Goal: Task Accomplishment & Management: Complete application form

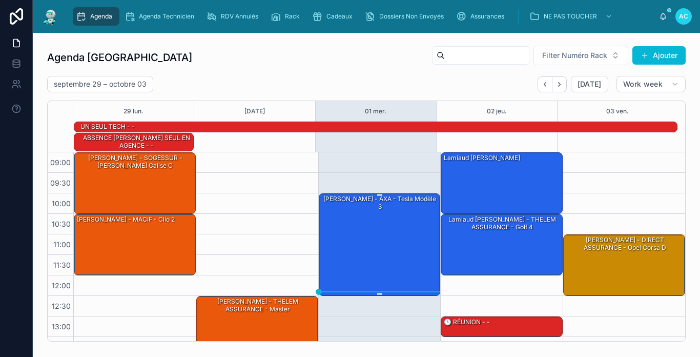
click at [378, 236] on div "[PERSON_NAME] - AXA - Tesla modèle 3" at bounding box center [380, 244] width 119 height 100
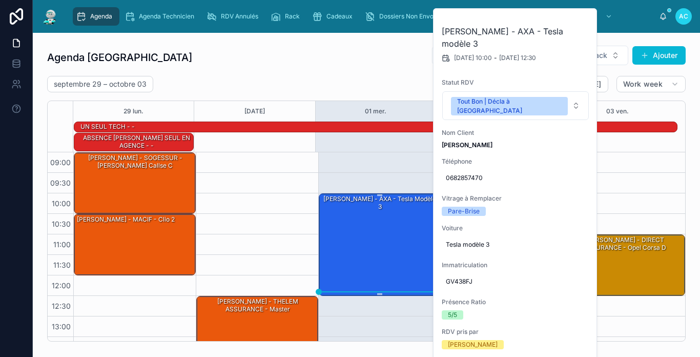
click at [392, 226] on div "[PERSON_NAME] - AXA - Tesla modèle 3" at bounding box center [380, 244] width 119 height 100
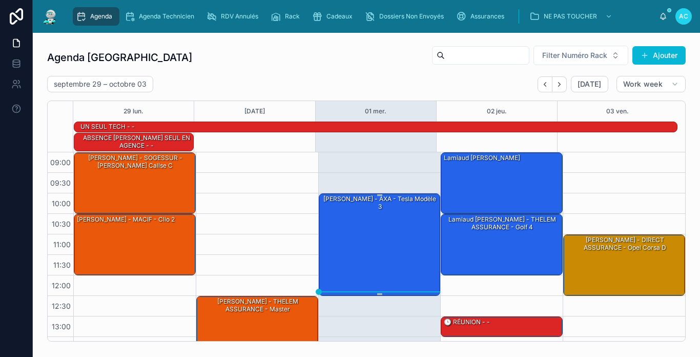
click at [392, 226] on div "[PERSON_NAME] - AXA - Tesla modèle 3" at bounding box center [380, 244] width 119 height 100
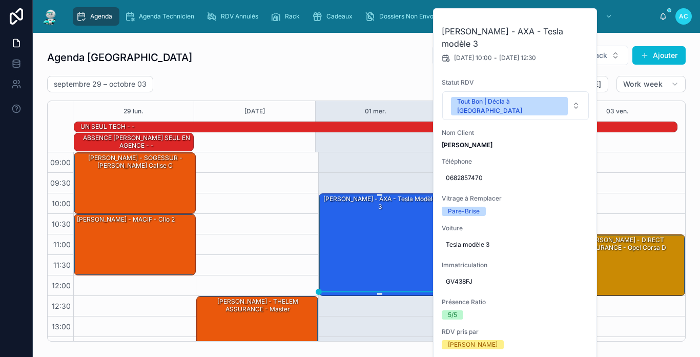
click at [392, 226] on div "[PERSON_NAME] - AXA - Tesla modèle 3" at bounding box center [380, 244] width 119 height 100
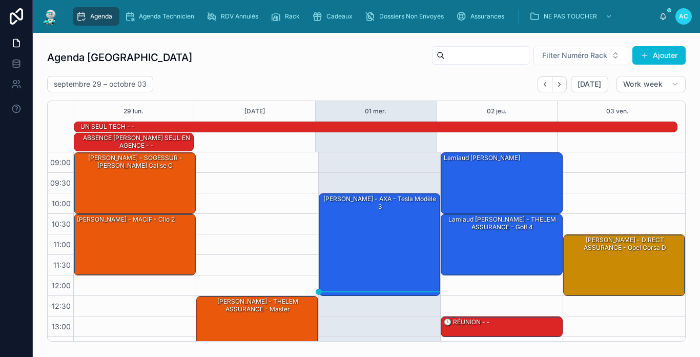
click at [311, 52] on div "Agenda Carcassonne Filter Numéro Rack Ajouter" at bounding box center [366, 57] width 638 height 25
click at [370, 239] on div "[PERSON_NAME] - AXA - Tesla modèle 3" at bounding box center [380, 244] width 119 height 100
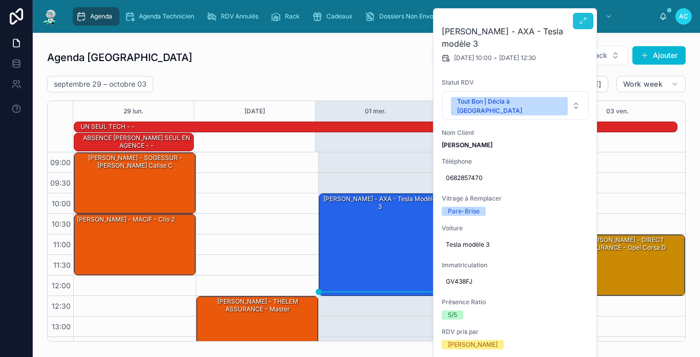
click at [580, 23] on icon at bounding box center [583, 21] width 8 height 8
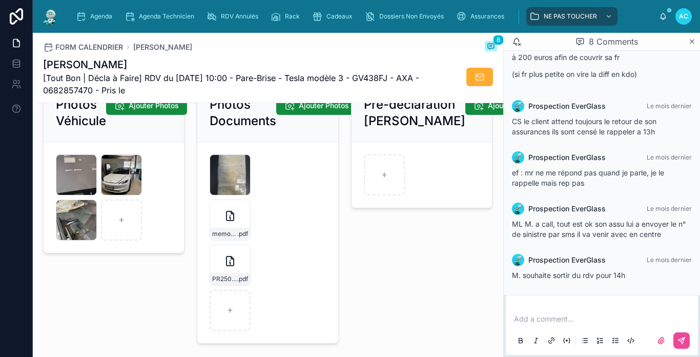
scroll to position [1639, 0]
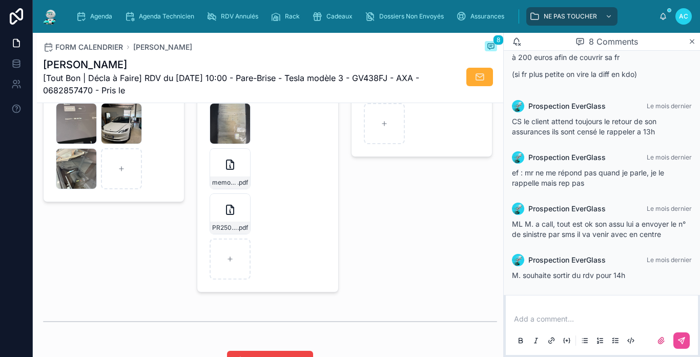
click at [189, 61] on h1 "[PERSON_NAME]" at bounding box center [231, 64] width 377 height 14
click at [57, 22] on img at bounding box center [50, 16] width 18 height 16
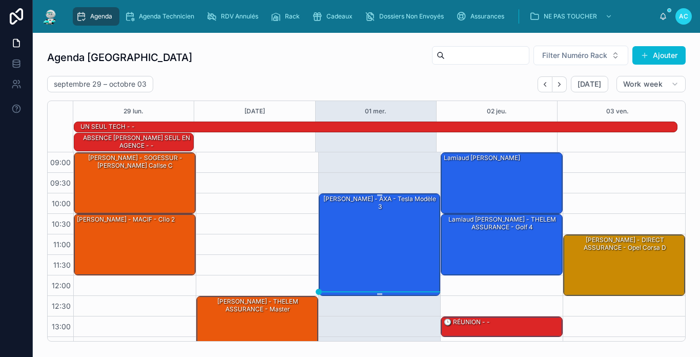
click at [409, 246] on div "[PERSON_NAME] - AXA - Tesla modèle 3" at bounding box center [380, 244] width 119 height 100
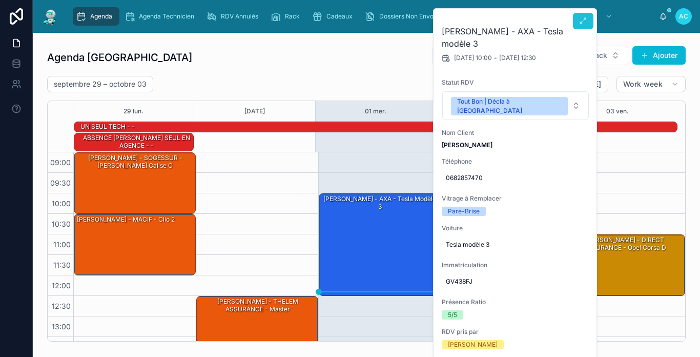
click at [581, 16] on button at bounding box center [583, 21] width 20 height 16
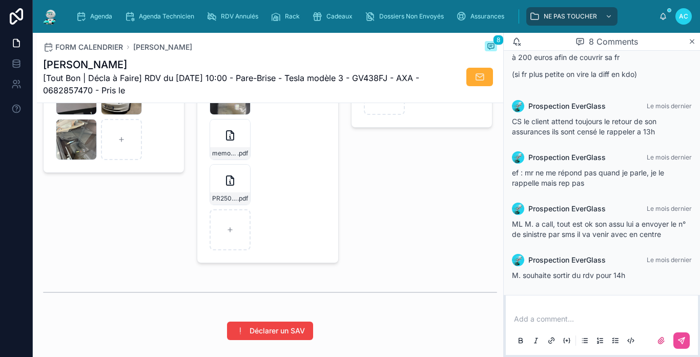
scroll to position [1691, 0]
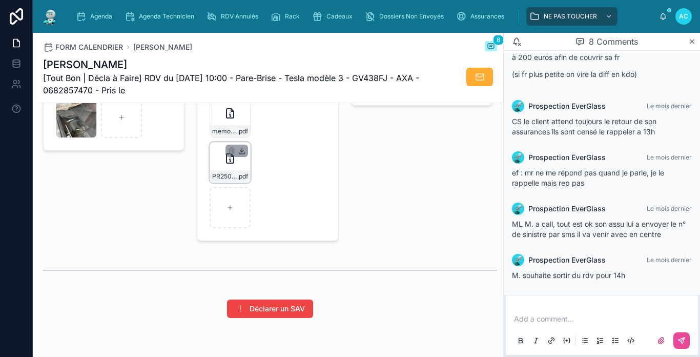
click at [241, 155] on icon at bounding box center [242, 151] width 8 height 8
click at [268, 46] on div "FORM CALENDRIER [PERSON_NAME] 8" at bounding box center [270, 47] width 454 height 12
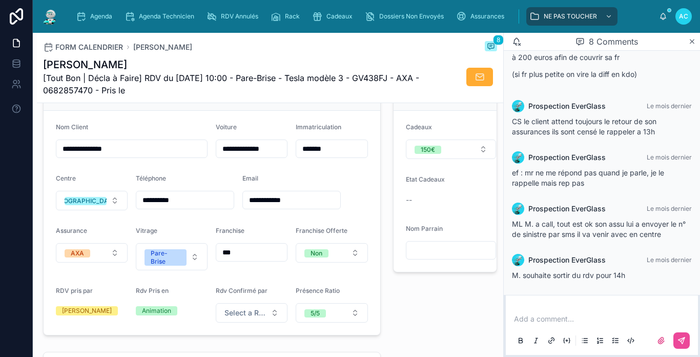
scroll to position [256, 0]
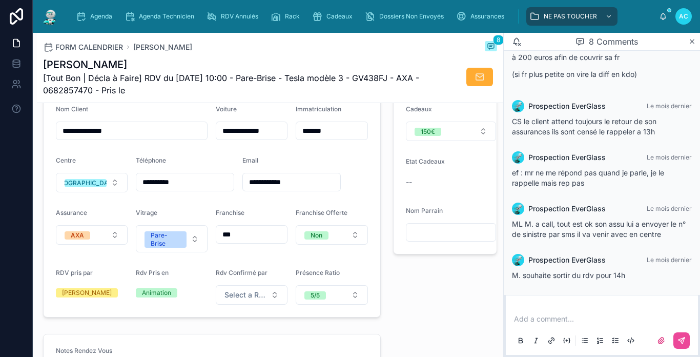
click at [307, 189] on input "**********" at bounding box center [291, 182] width 97 height 14
click at [322, 169] on div "Email" at bounding box center [291, 162] width 98 height 12
click at [253, 88] on span "[Tout Bon | Décla à Faire] RDV du [DATE] 10:00 - Pare-Brise - Tesla modèle 3 - …" at bounding box center [231, 84] width 377 height 25
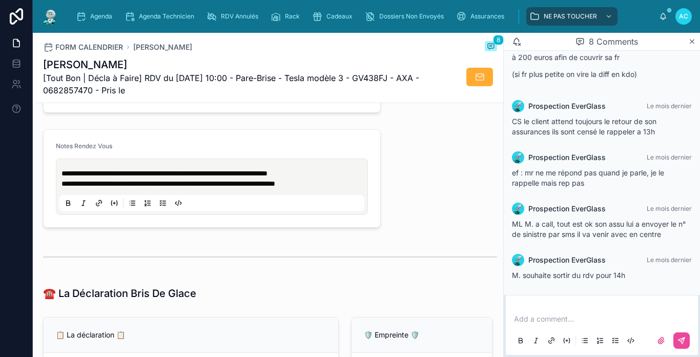
scroll to position [461, 0]
click at [341, 187] on p "**********" at bounding box center [213, 183] width 305 height 10
click at [344, 188] on p "**********" at bounding box center [213, 183] width 305 height 10
drag, startPoint x: 344, startPoint y: 191, endPoint x: 333, endPoint y: 196, distance: 12.1
click at [333, 196] on div "**********" at bounding box center [211, 185] width 305 height 49
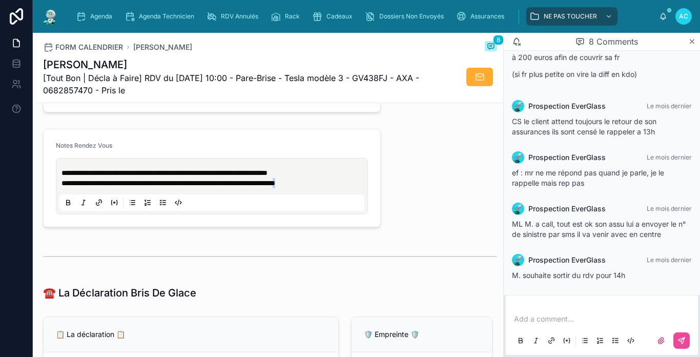
click at [340, 188] on p "**********" at bounding box center [213, 183] width 305 height 10
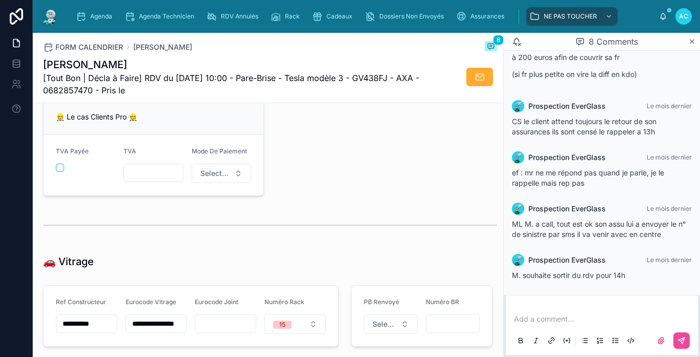
scroll to position [1284, 0]
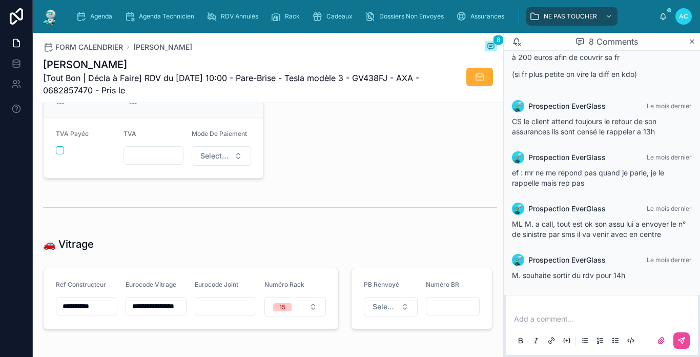
click at [193, 69] on h1 "[PERSON_NAME]" at bounding box center [231, 64] width 377 height 14
click at [53, 15] on img at bounding box center [50, 16] width 18 height 16
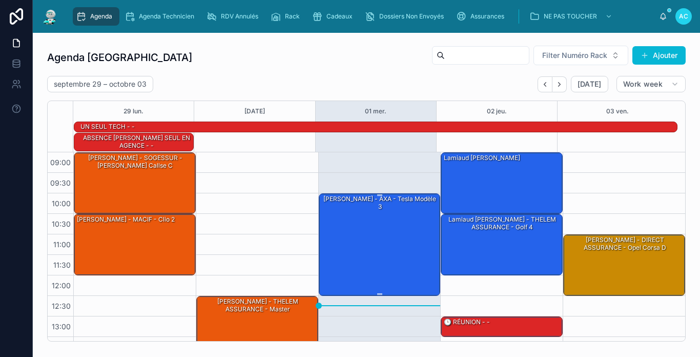
click at [399, 244] on div "[PERSON_NAME] - AXA - Tesla modèle 3" at bounding box center [380, 244] width 119 height 100
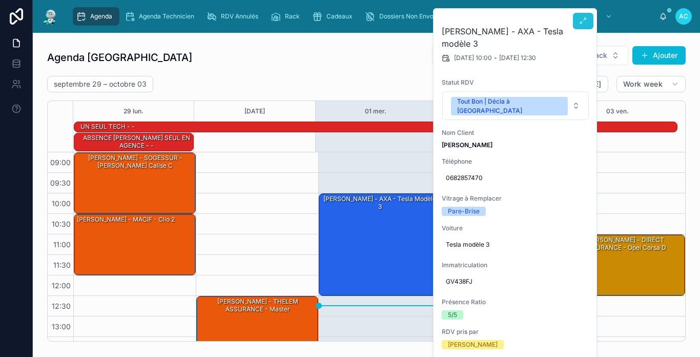
click at [585, 23] on icon at bounding box center [583, 21] width 8 height 8
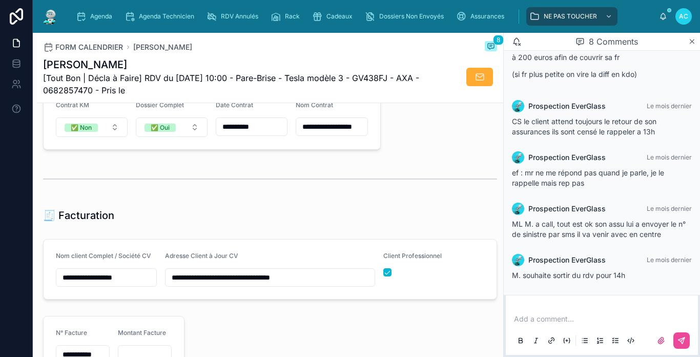
scroll to position [871, 0]
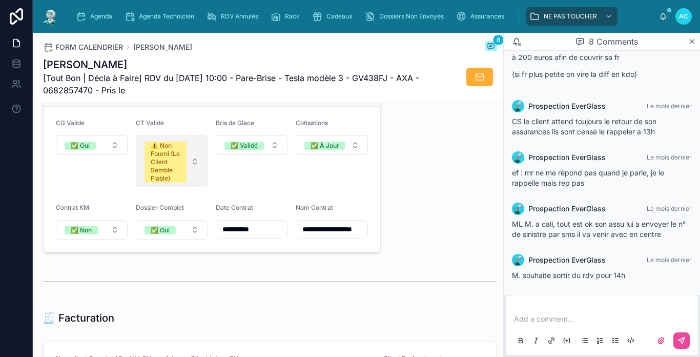
click at [196, 165] on button "⚠️ Non Fourni (Le Client Semble Fiable)" at bounding box center [172, 161] width 72 height 52
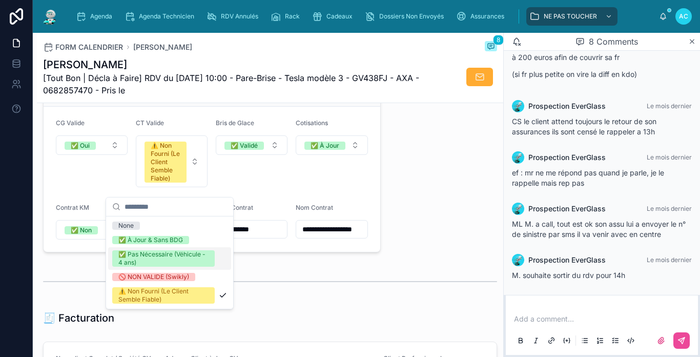
click at [162, 261] on div "✅ Pas Nécessaire (Véhicule - 4 ans)" at bounding box center [163, 258] width 90 height 16
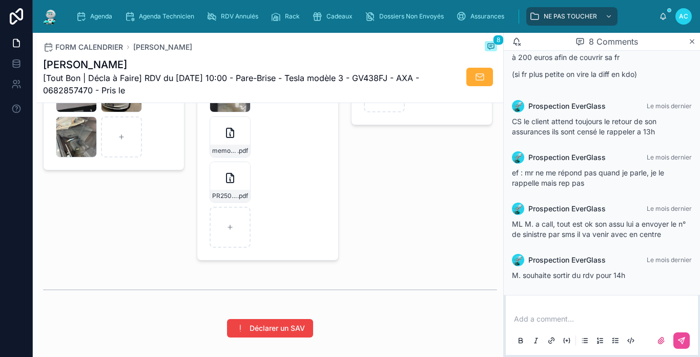
scroll to position [1639, 0]
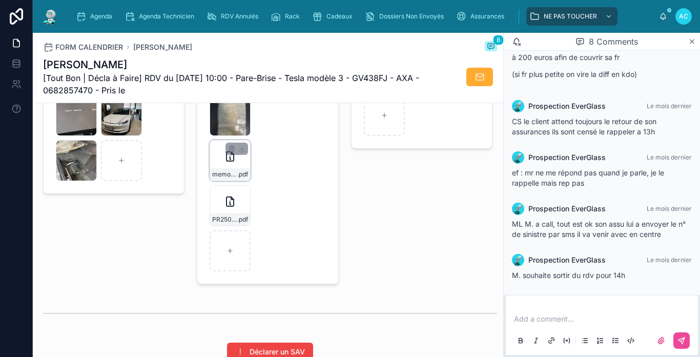
click at [220, 178] on span "memo-tesla" at bounding box center [224, 174] width 25 height 8
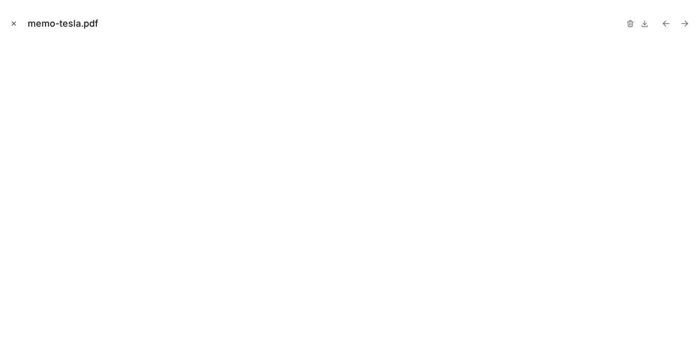
click at [10, 26] on icon "Close modal" at bounding box center [13, 23] width 7 height 7
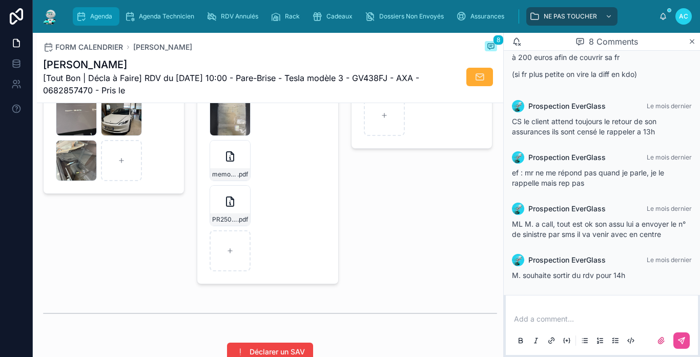
click at [93, 16] on span "Agenda" at bounding box center [101, 16] width 22 height 8
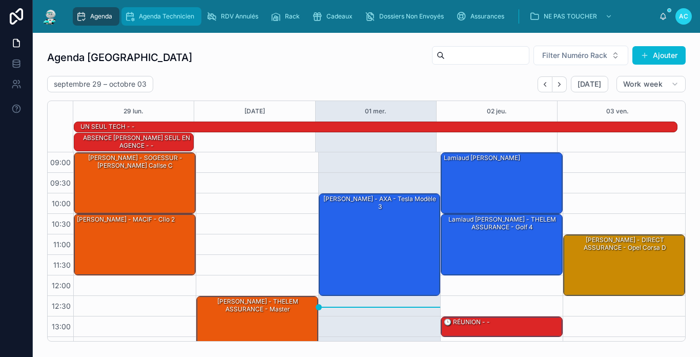
click at [163, 13] on span "Agenda Technicien" at bounding box center [166, 16] width 55 height 8
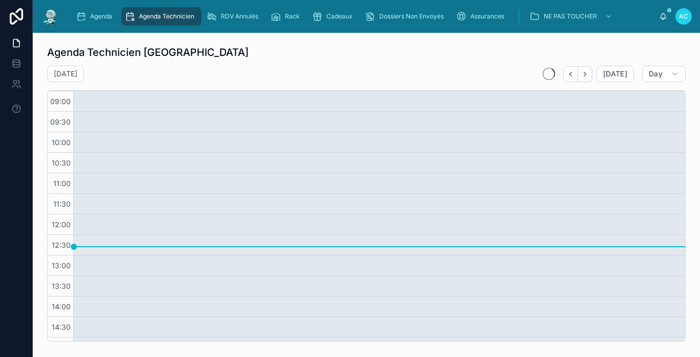
scroll to position [119, 0]
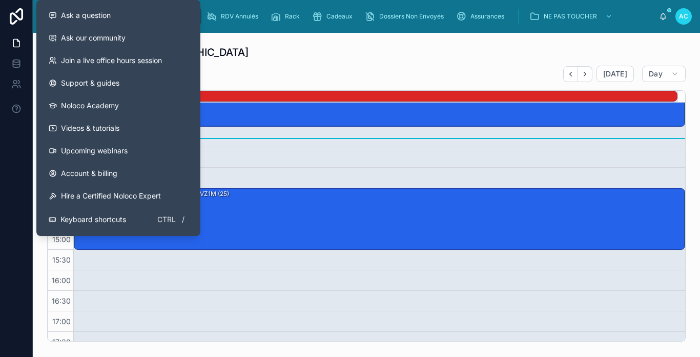
click at [89, 19] on div "Agenda" at bounding box center [96, 16] width 40 height 16
click at [93, 17] on span "Agenda" at bounding box center [101, 16] width 22 height 8
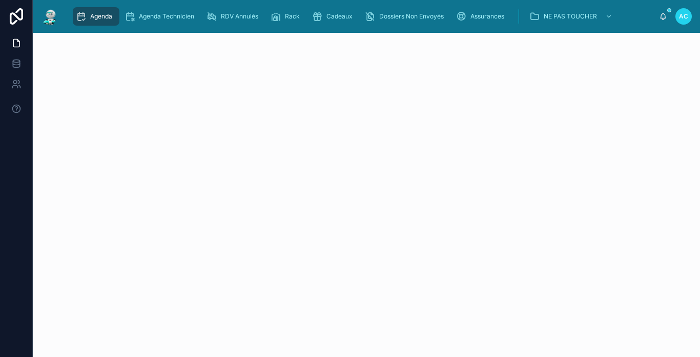
click at [105, 16] on span "Agenda" at bounding box center [101, 16] width 22 height 8
click at [155, 14] on span "Agenda Technicien" at bounding box center [166, 16] width 55 height 8
click at [108, 14] on span "Agenda" at bounding box center [101, 16] width 22 height 8
click at [100, 16] on span "Agenda" at bounding box center [101, 16] width 22 height 8
click at [483, 15] on span "Assurances" at bounding box center [487, 16] width 34 height 8
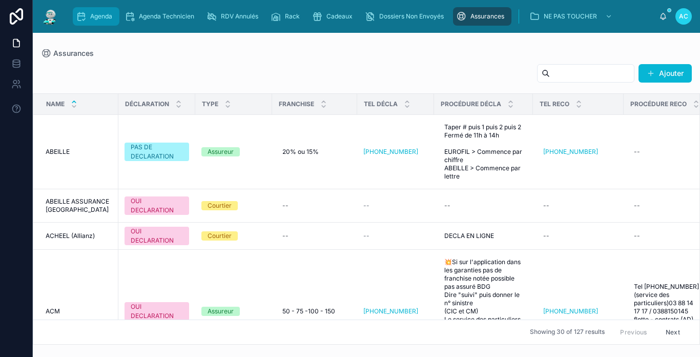
click at [100, 12] on span "Agenda" at bounding box center [101, 16] width 22 height 8
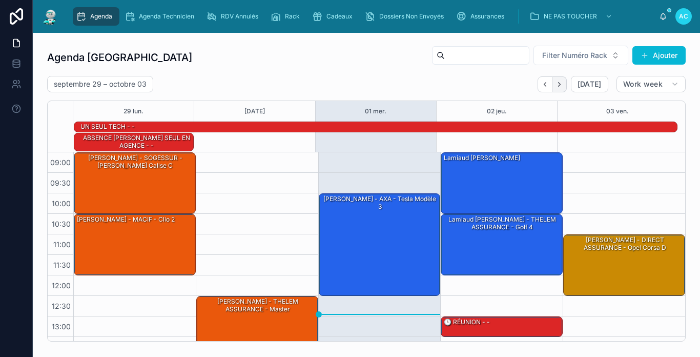
click at [555, 82] on icon "Next" at bounding box center [559, 84] width 8 height 8
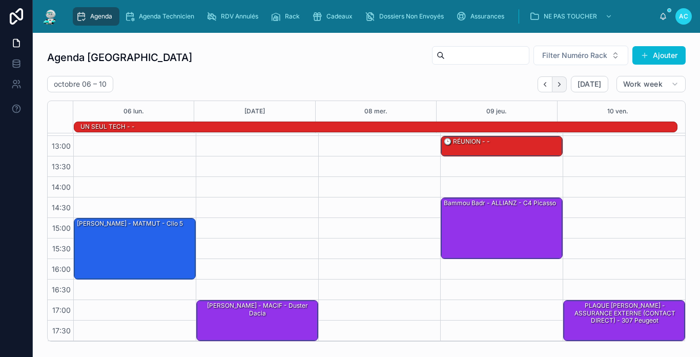
click at [558, 85] on icon "Next" at bounding box center [559, 84] width 2 height 4
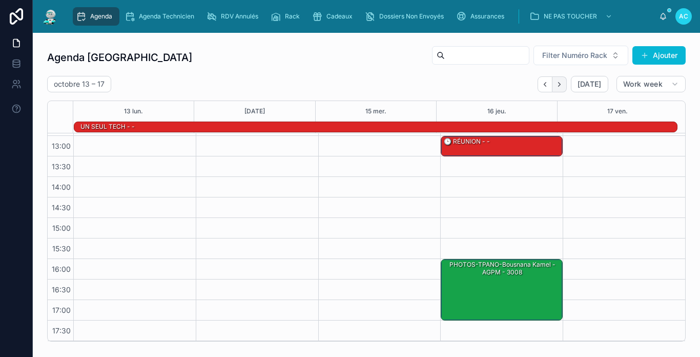
click at [558, 85] on icon "Next" at bounding box center [559, 84] width 2 height 4
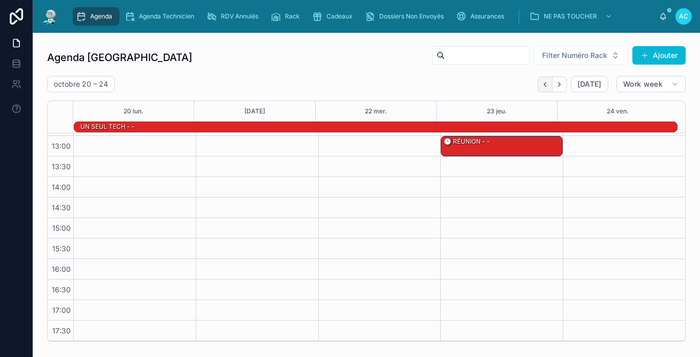
click at [541, 87] on icon "Back" at bounding box center [545, 84] width 8 height 8
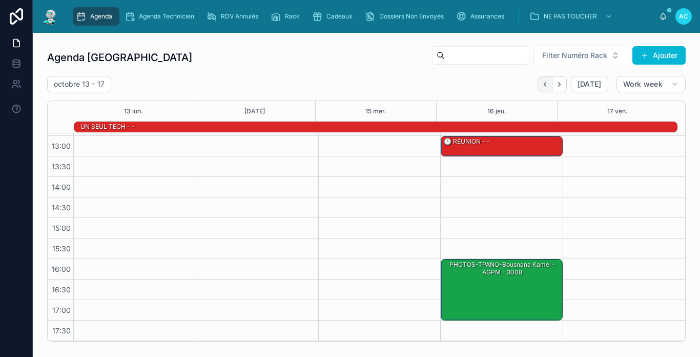
click at [541, 86] on icon "Back" at bounding box center [545, 84] width 8 height 8
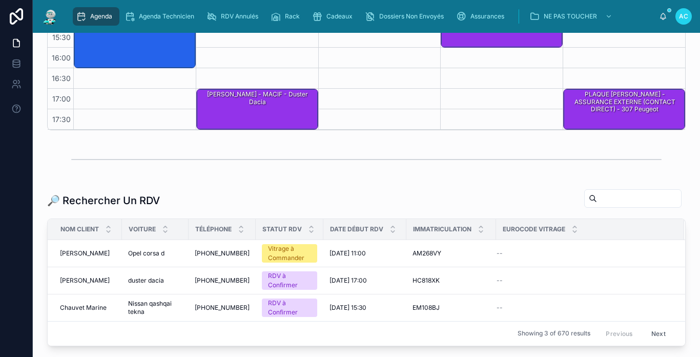
scroll to position [256, 0]
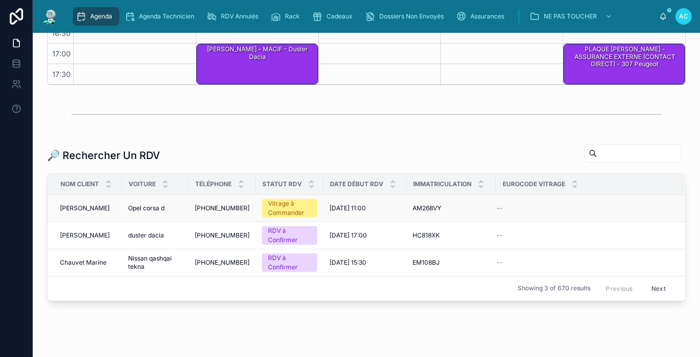
click at [91, 207] on span "[PERSON_NAME]" at bounding box center [85, 208] width 50 height 8
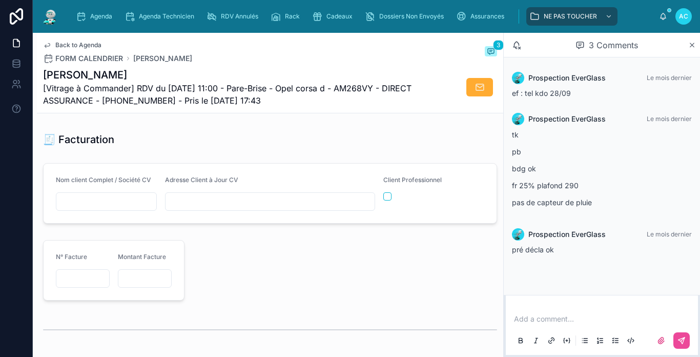
scroll to position [1127, 0]
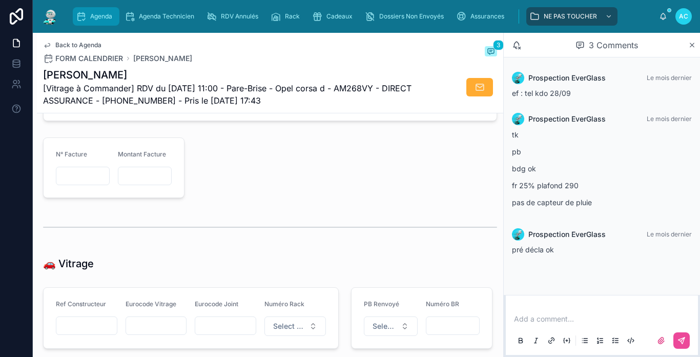
click at [94, 12] on div "Agenda" at bounding box center [96, 16] width 40 height 16
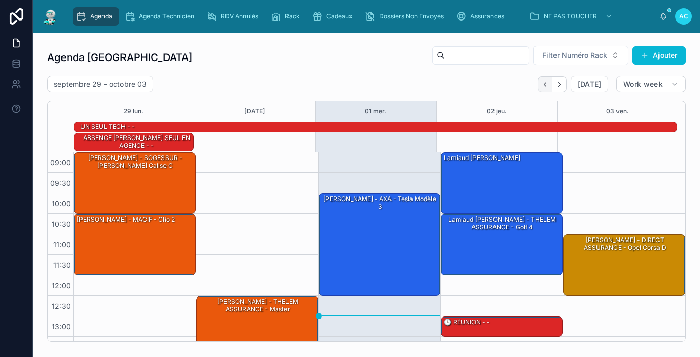
click at [541, 87] on icon "Back" at bounding box center [545, 84] width 8 height 8
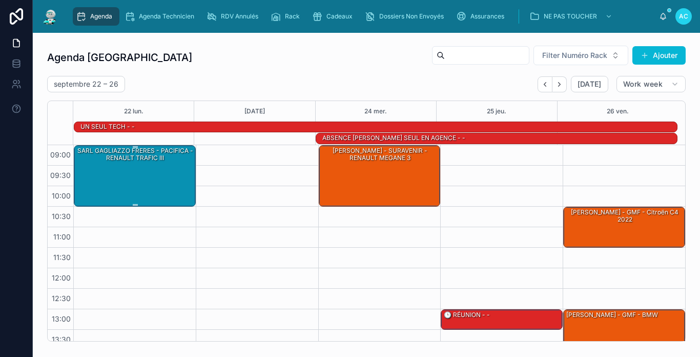
click at [113, 171] on div "SARL GAGLIAZZO FRERES - PACIFICA - RENAULT TRAFIC III" at bounding box center [135, 174] width 119 height 59
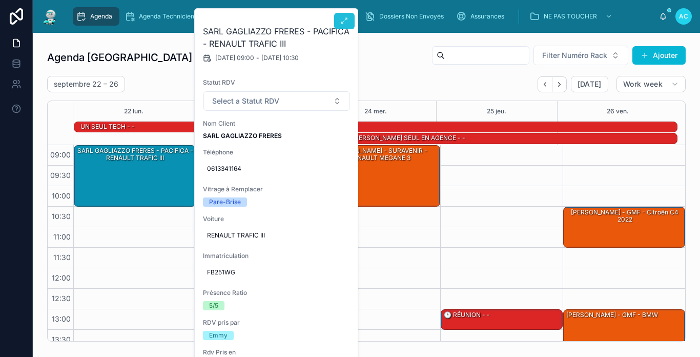
click at [345, 24] on icon at bounding box center [344, 21] width 8 height 8
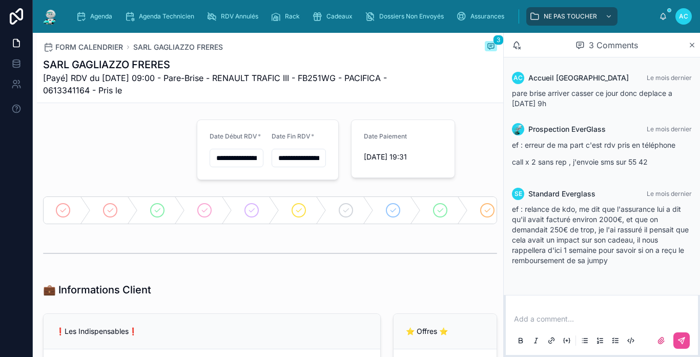
click at [301, 45] on div "FORM CALENDRIER SARL GAGLIAZZO FRERES 3" at bounding box center [270, 47] width 454 height 12
click at [91, 14] on span "Agenda" at bounding box center [101, 16] width 22 height 8
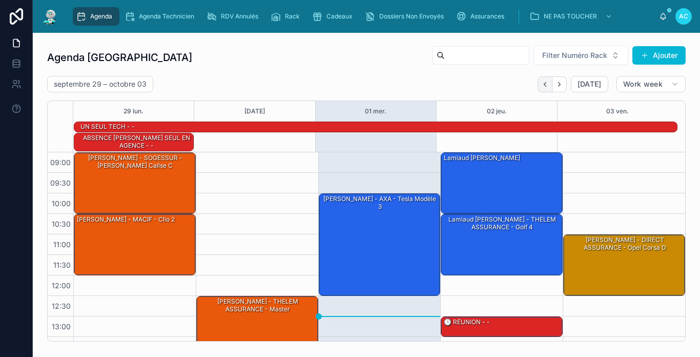
click at [542, 85] on icon "Back" at bounding box center [545, 84] width 8 height 8
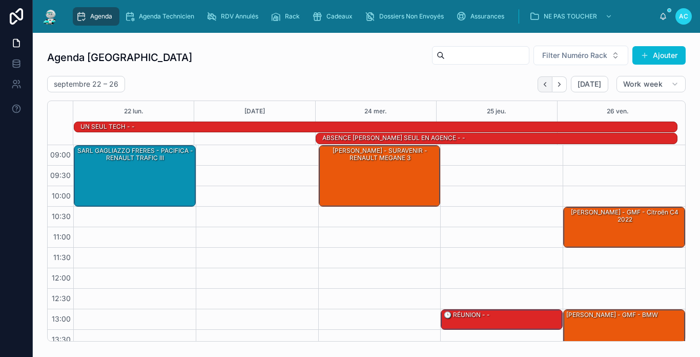
click at [541, 86] on icon "Back" at bounding box center [545, 84] width 8 height 8
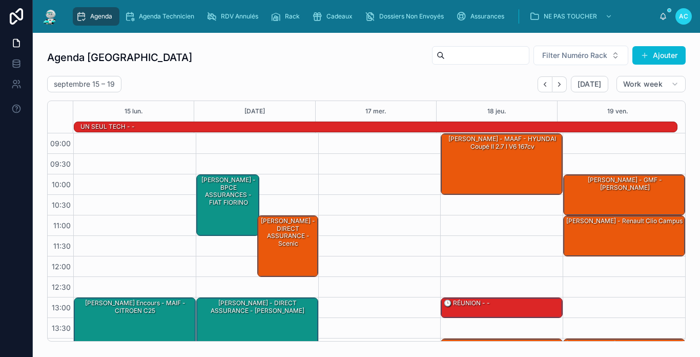
scroll to position [51, 0]
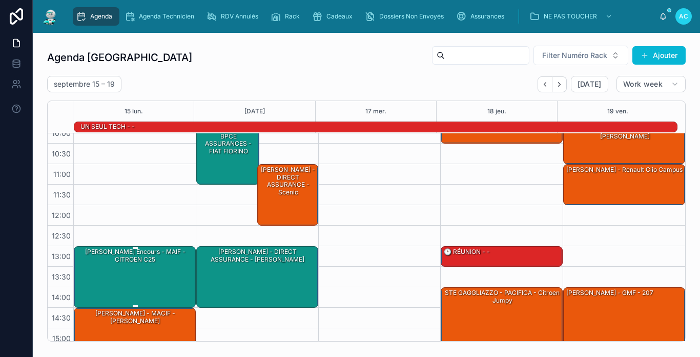
click at [127, 267] on div "[PERSON_NAME] encours - MAIF - CITROEN c25" at bounding box center [135, 275] width 119 height 59
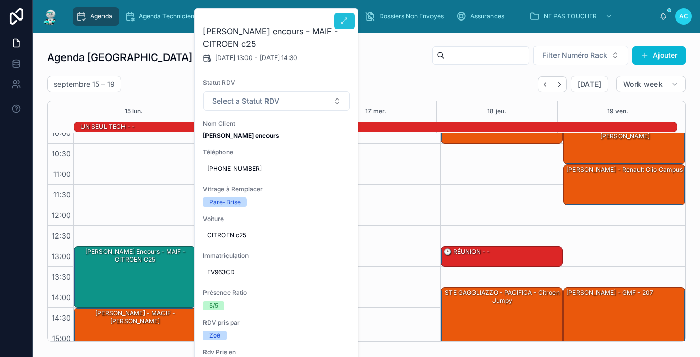
click at [340, 22] on icon at bounding box center [344, 21] width 8 height 8
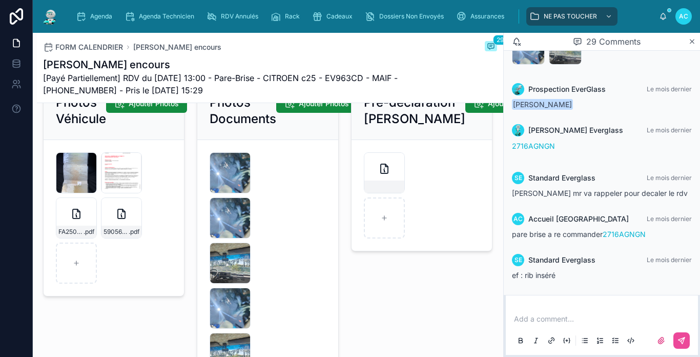
scroll to position [1537, 0]
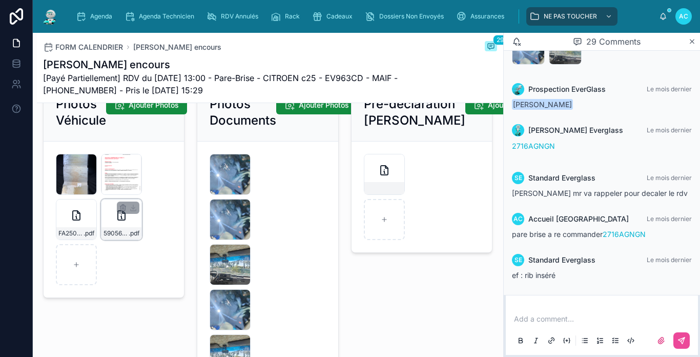
click at [118, 239] on div "590568177_4295014 .pdf" at bounding box center [121, 233] width 40 height 12
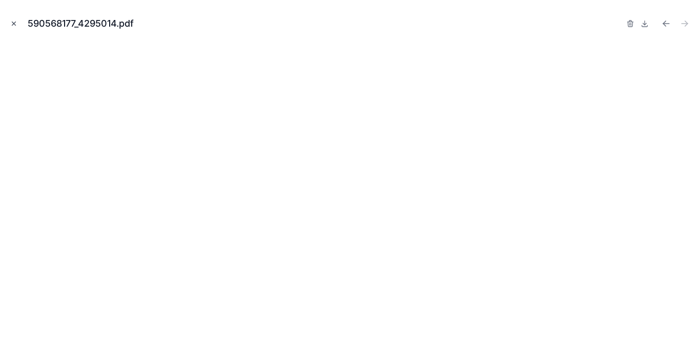
click at [14, 23] on icon "Close modal" at bounding box center [13, 23] width 7 height 7
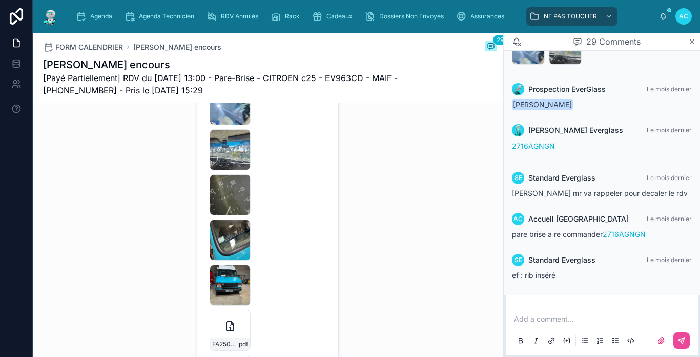
scroll to position [1537, 0]
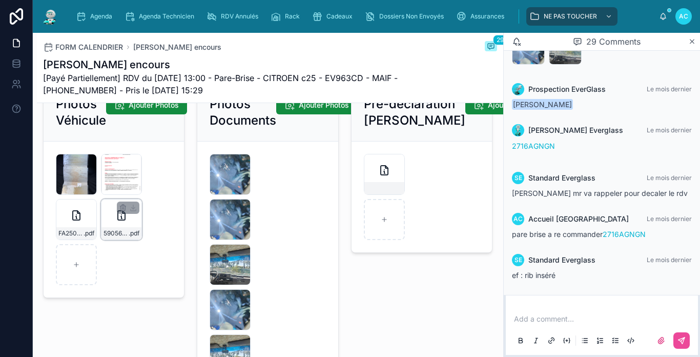
click at [121, 240] on div "590568177_4295014 .pdf" at bounding box center [121, 219] width 41 height 41
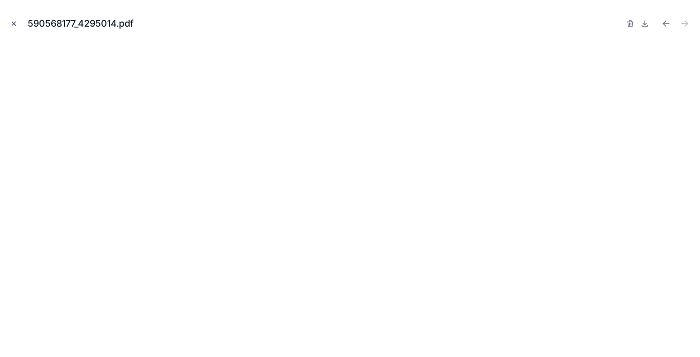
click at [13, 22] on icon "Close modal" at bounding box center [13, 23] width 7 height 7
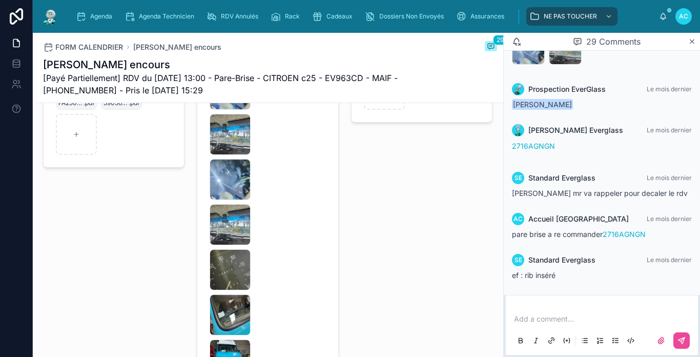
scroll to position [1537, 0]
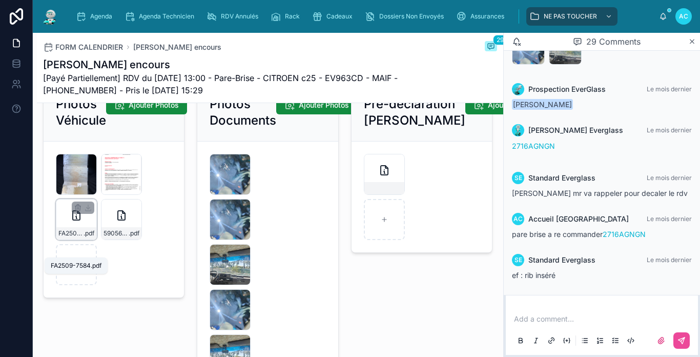
click at [65, 237] on span "FA2509-7584" at bounding box center [70, 233] width 25 height 8
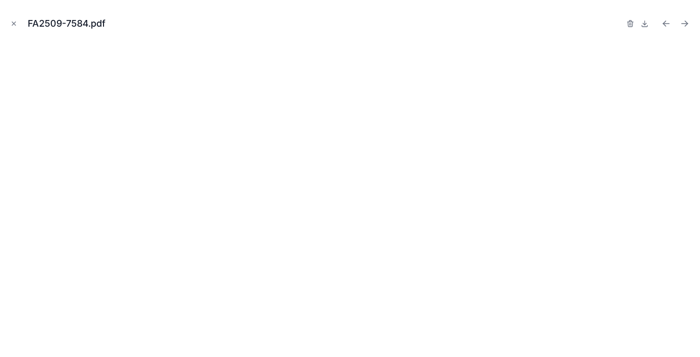
click at [11, 20] on icon "Close modal" at bounding box center [13, 23] width 7 height 7
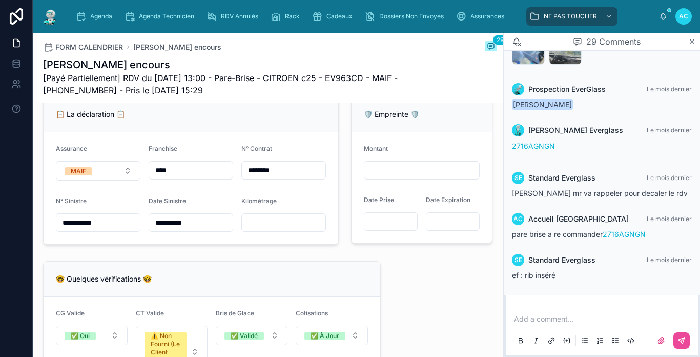
scroll to position [717, 0]
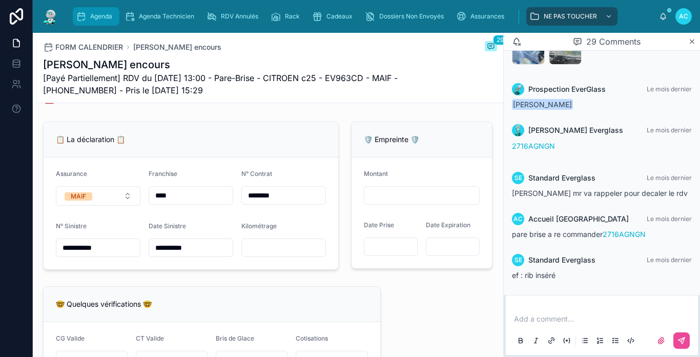
click at [92, 18] on span "Agenda" at bounding box center [101, 16] width 22 height 8
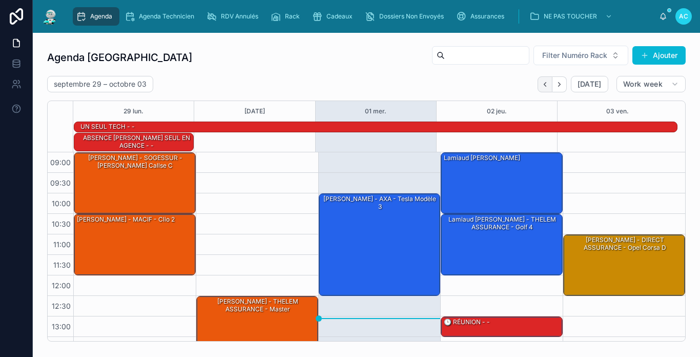
click at [541, 85] on icon "Back" at bounding box center [545, 84] width 8 height 8
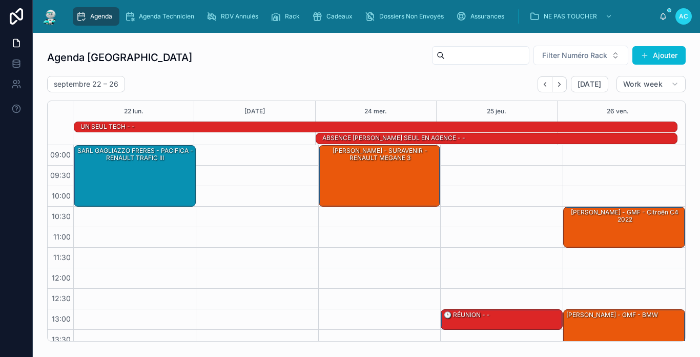
click at [541, 85] on icon "Back" at bounding box center [545, 84] width 8 height 8
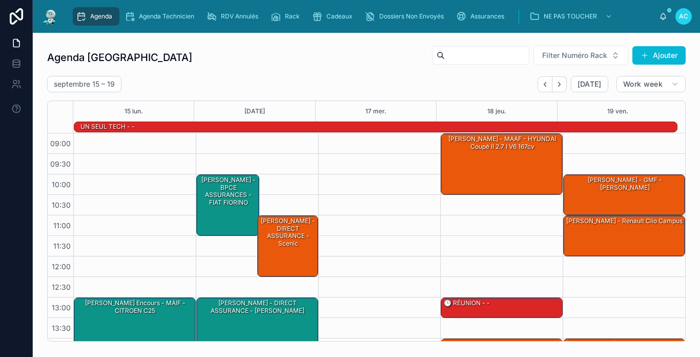
scroll to position [102, 0]
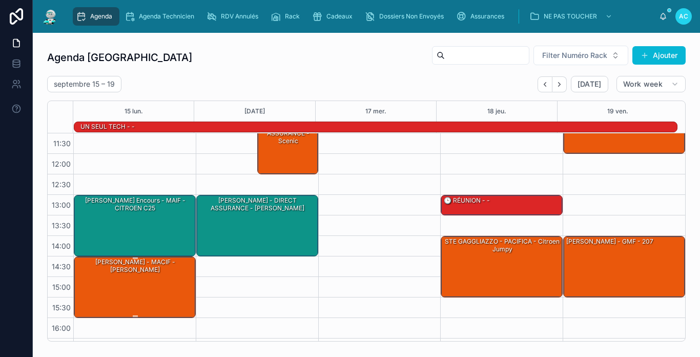
click at [137, 282] on div "[PERSON_NAME] - MACIF - [PERSON_NAME]" at bounding box center [135, 286] width 119 height 59
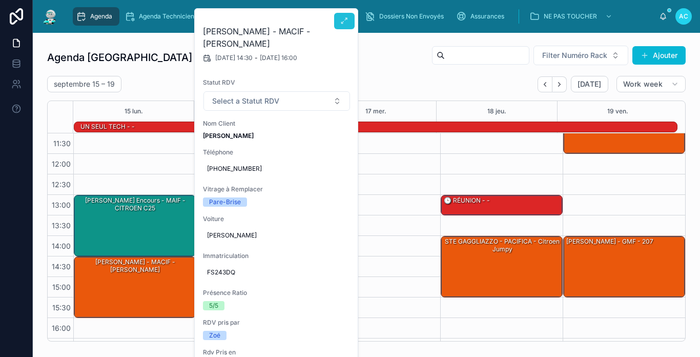
click at [343, 21] on icon at bounding box center [344, 21] width 8 height 8
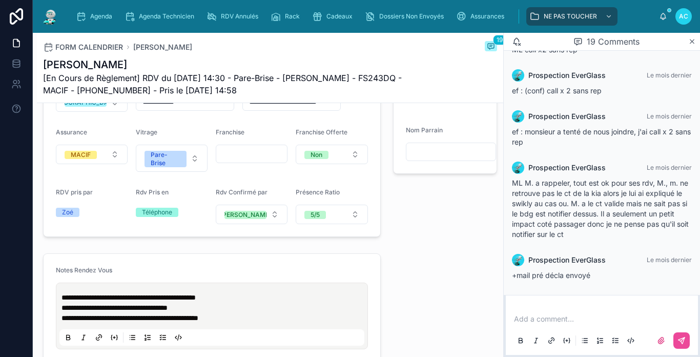
scroll to position [154, 0]
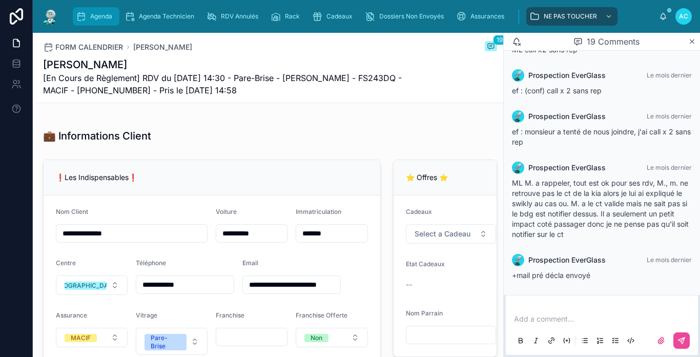
click at [89, 11] on div "Agenda" at bounding box center [96, 16] width 40 height 16
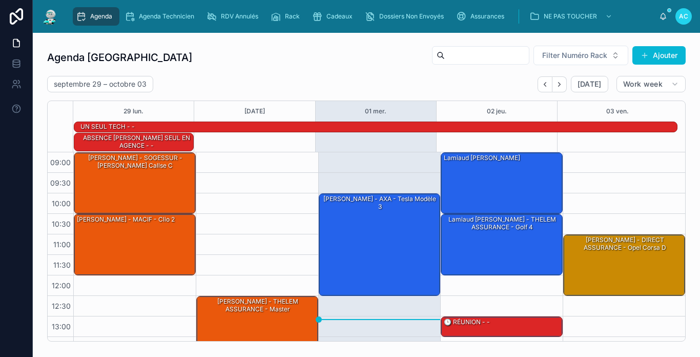
scroll to position [180, 0]
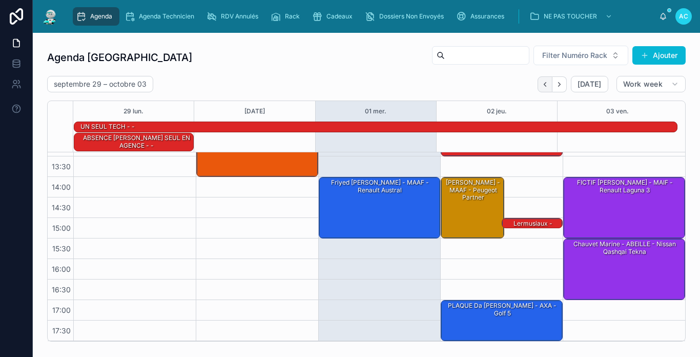
click at [540, 80] on button "Back" at bounding box center [544, 84] width 15 height 16
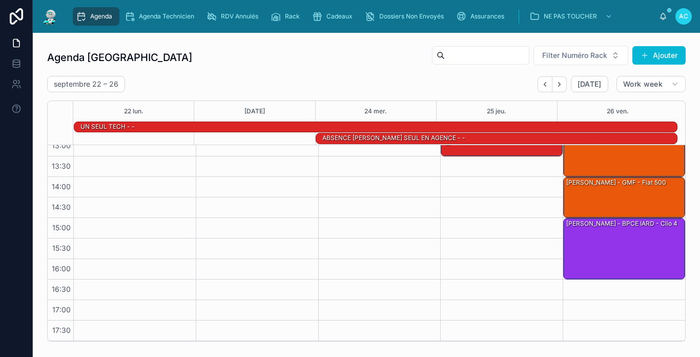
click at [541, 80] on icon "Back" at bounding box center [545, 84] width 8 height 8
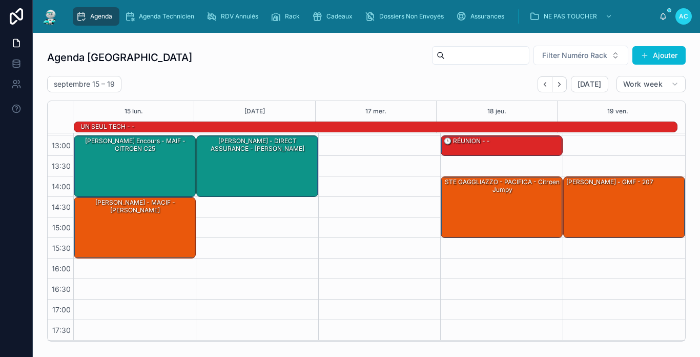
click at [541, 80] on icon "Back" at bounding box center [545, 84] width 8 height 8
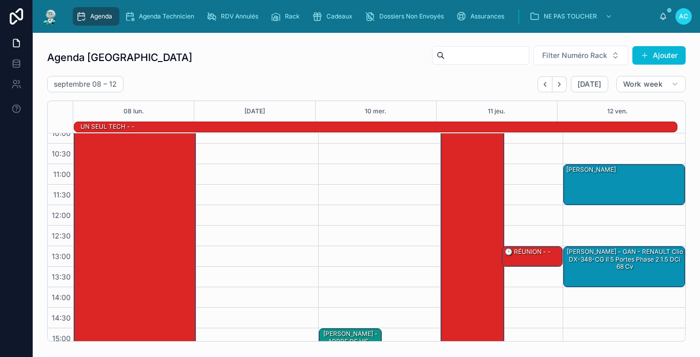
scroll to position [161, 0]
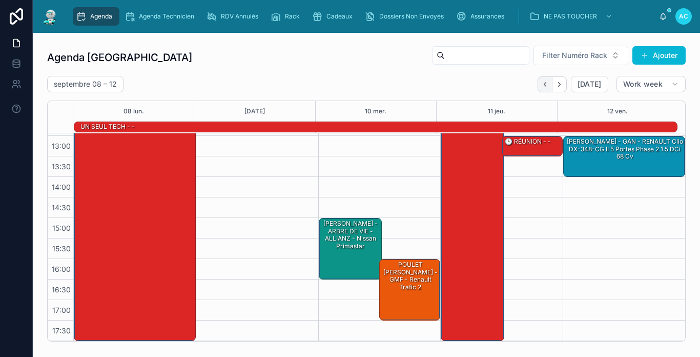
click at [541, 85] on icon "Back" at bounding box center [545, 84] width 8 height 8
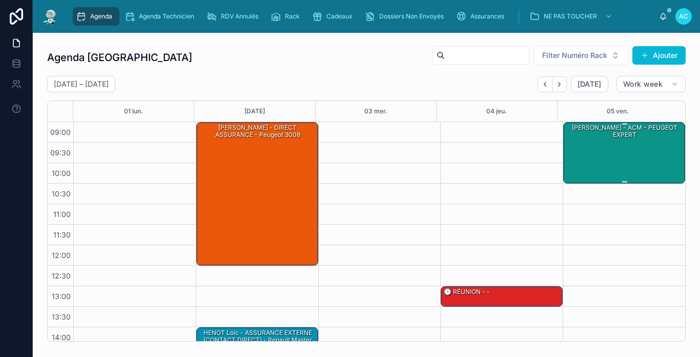
click at [583, 140] on div "[PERSON_NAME] - ACM - PEUGEOT EXPERT" at bounding box center [624, 131] width 119 height 18
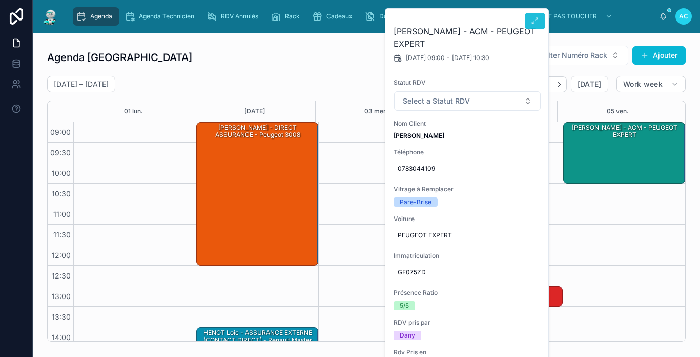
click at [530, 19] on button at bounding box center [535, 21] width 20 height 16
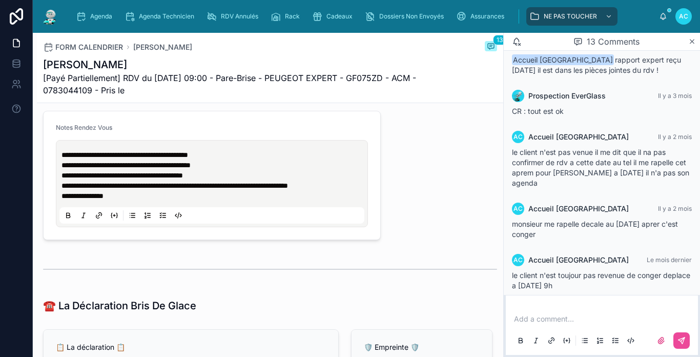
scroll to position [512, 0]
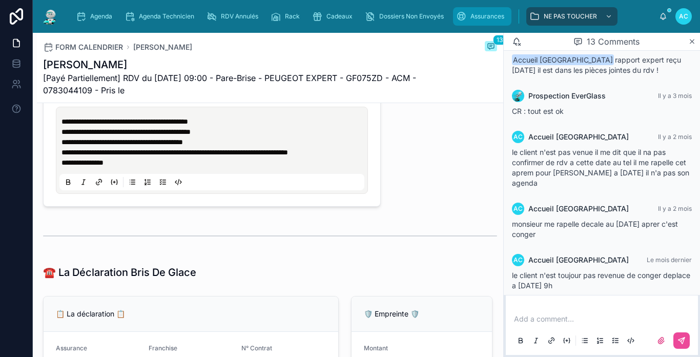
click at [468, 18] on div "Assurances" at bounding box center [482, 16] width 52 height 16
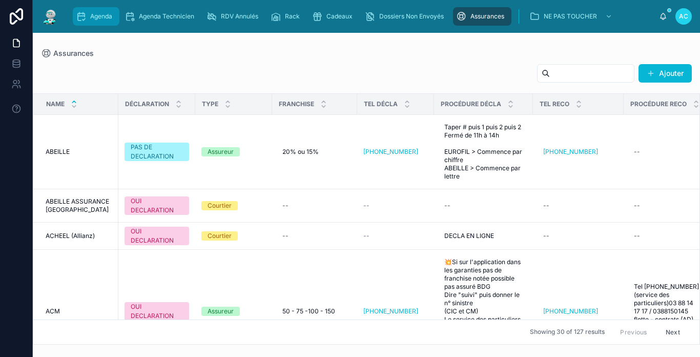
click at [88, 13] on div "Agenda" at bounding box center [96, 16] width 40 height 16
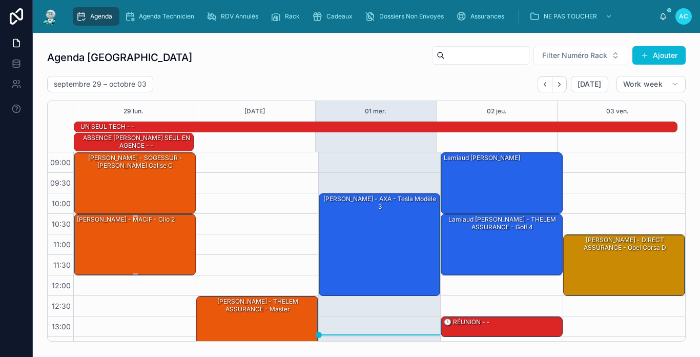
click at [129, 241] on div "[PERSON_NAME] - MACIF - clio 2" at bounding box center [135, 243] width 119 height 59
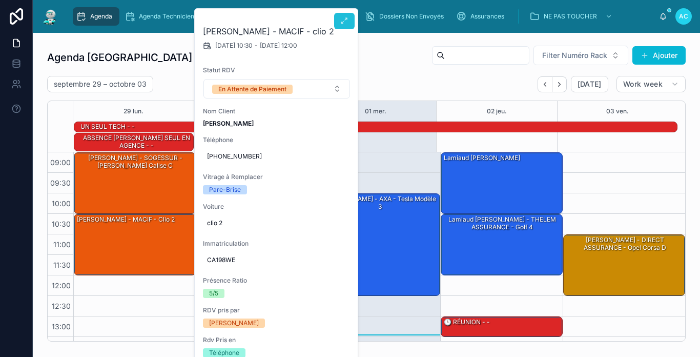
click at [342, 23] on icon at bounding box center [344, 21] width 8 height 8
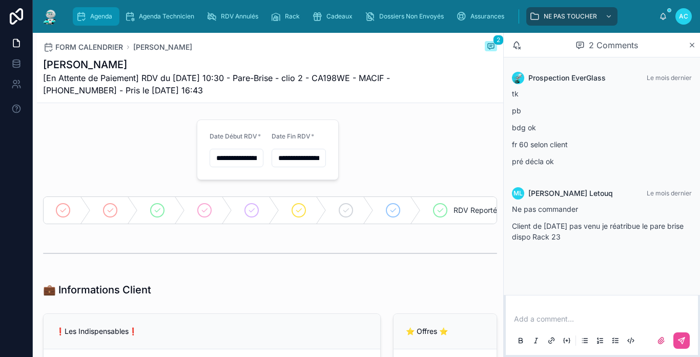
click at [92, 13] on span "Agenda" at bounding box center [101, 16] width 22 height 8
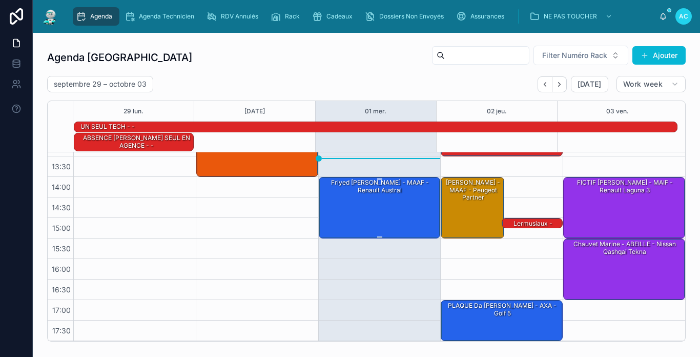
scroll to position [27, 0]
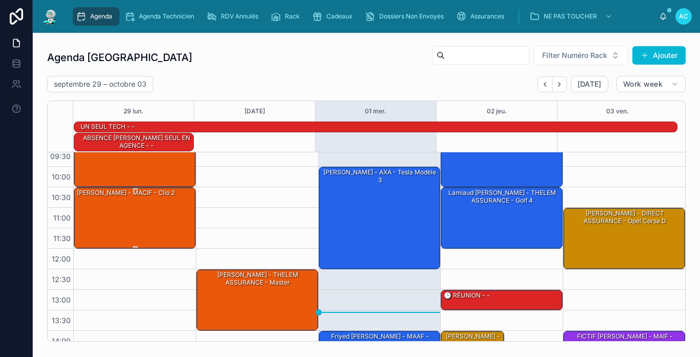
click at [134, 228] on div "[PERSON_NAME] - MACIF - clio 2" at bounding box center [135, 217] width 119 height 59
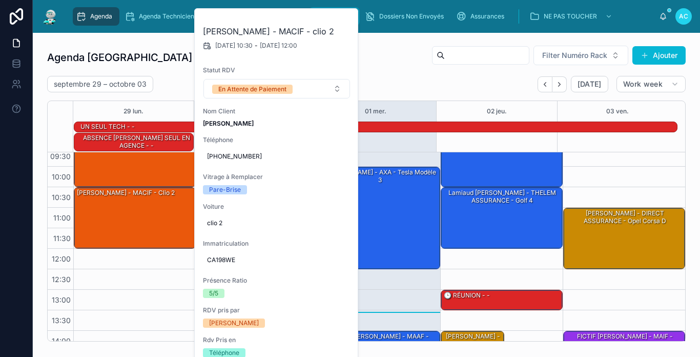
click at [0, 0] on icon at bounding box center [0, 0] width 0 height 0
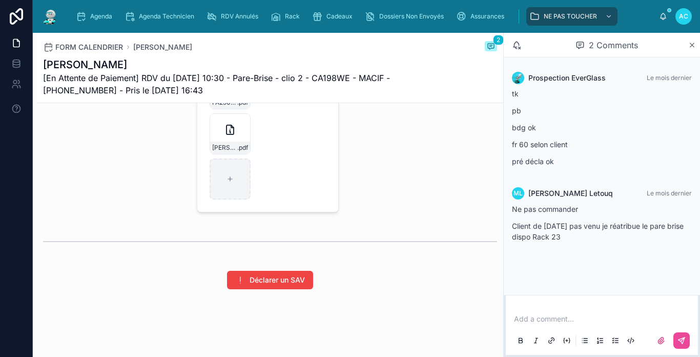
scroll to position [1663, 0]
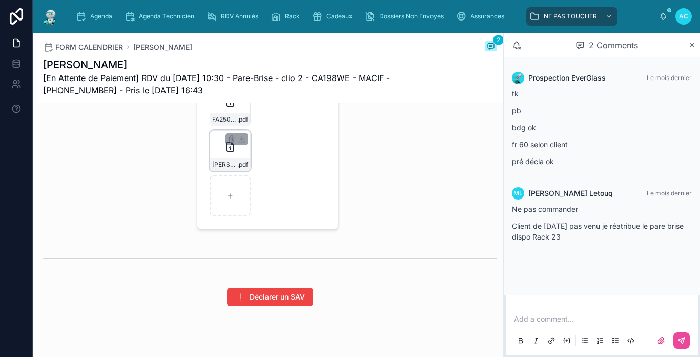
click at [212, 169] on div "[PERSON_NAME]-GLEIZES-FA2509-7677 .pdf" at bounding box center [230, 150] width 41 height 41
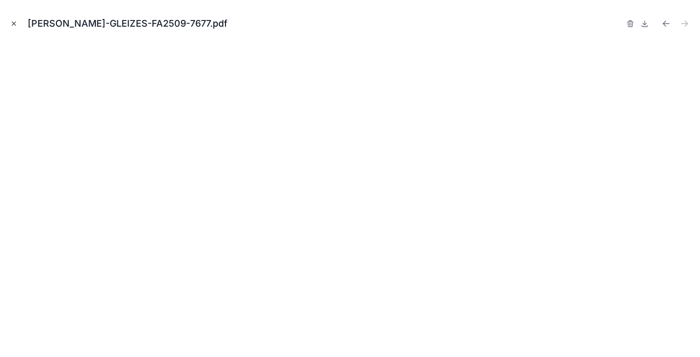
click at [13, 23] on icon "Close modal" at bounding box center [13, 23] width 7 height 7
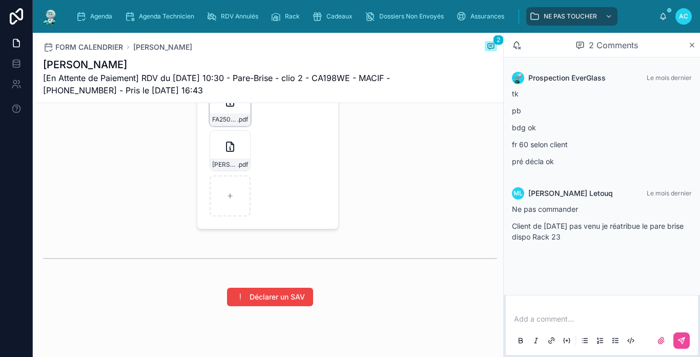
click at [221, 126] on div "FA2509-7677 .pdf" at bounding box center [230, 119] width 40 height 12
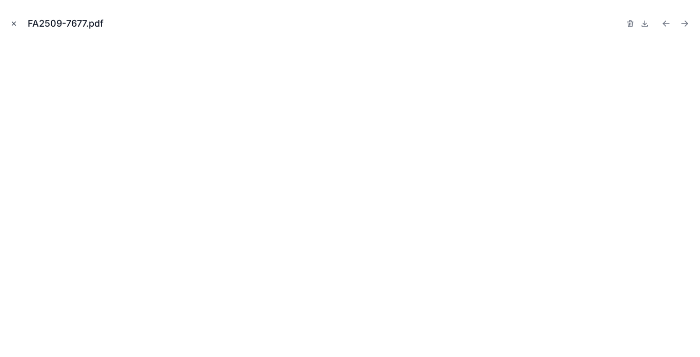
click at [12, 23] on icon "Close modal" at bounding box center [13, 23] width 7 height 7
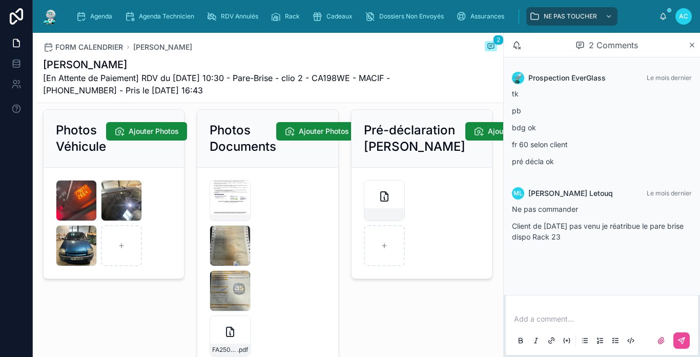
scroll to position [1407, 0]
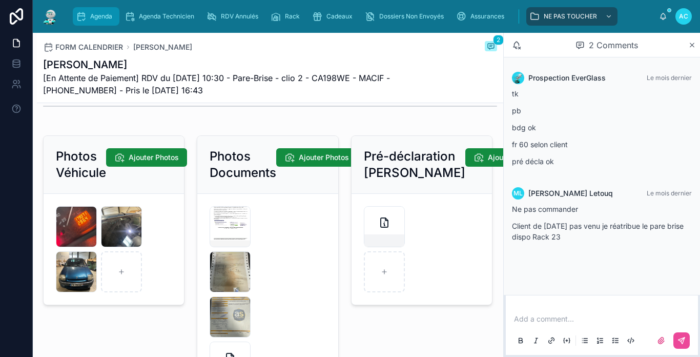
click at [94, 16] on span "Agenda" at bounding box center [101, 16] width 22 height 8
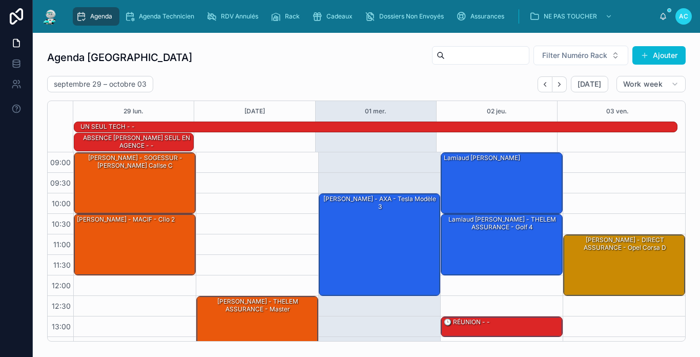
scroll to position [180, 0]
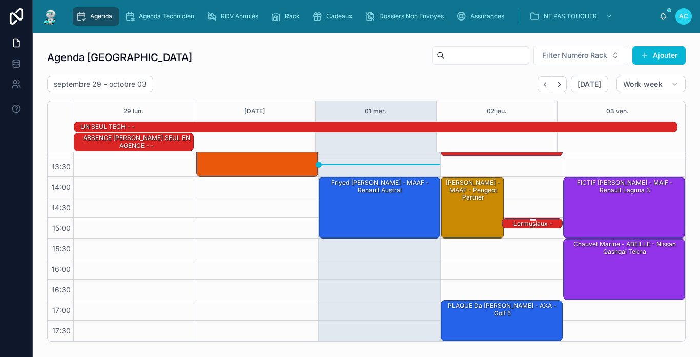
click at [519, 221] on div "Lermusiaux - MACIF - Mégane 3" at bounding box center [533, 227] width 58 height 17
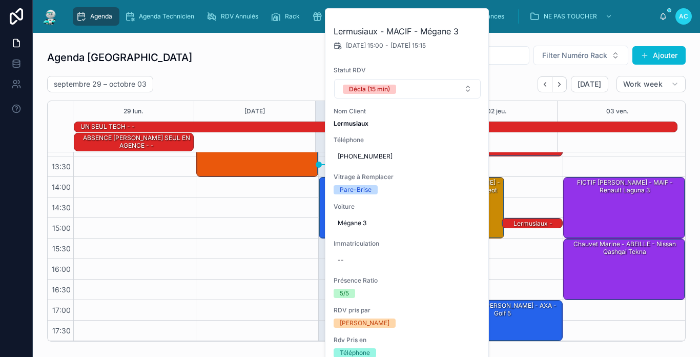
click at [261, 69] on div "Agenda Carcassonne Filter Numéro Rack Ajouter" at bounding box center [366, 57] width 638 height 25
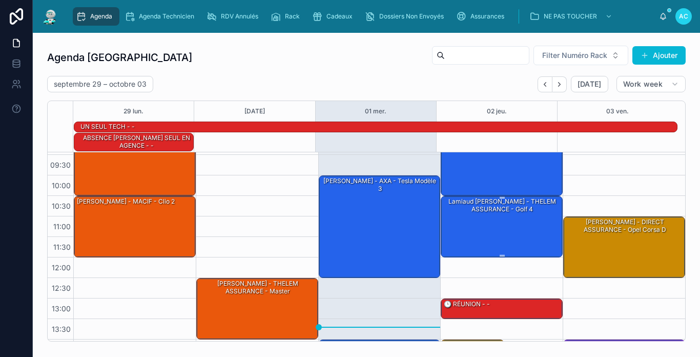
scroll to position [0, 0]
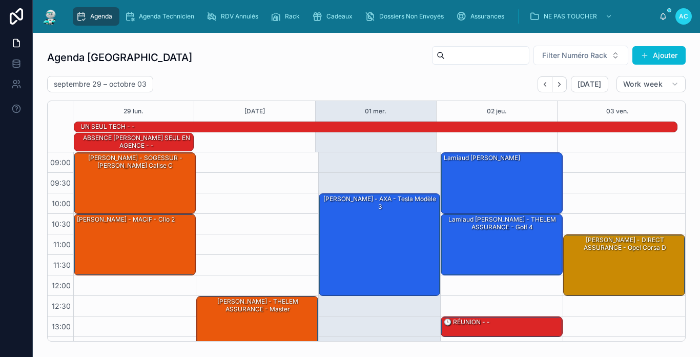
click at [295, 68] on div "Agenda Carcassonne Filter Numéro Rack Ajouter" at bounding box center [366, 57] width 638 height 25
click at [555, 86] on icon "Next" at bounding box center [559, 84] width 8 height 8
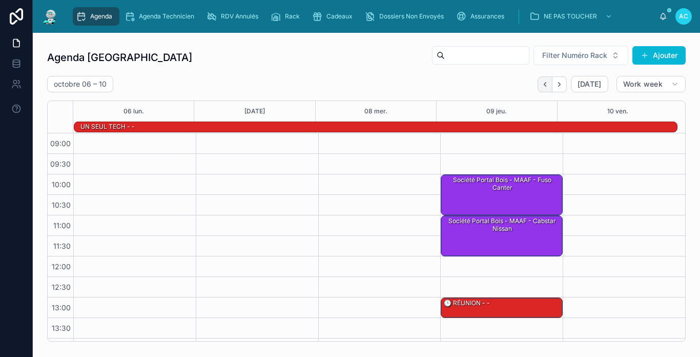
click at [541, 84] on icon "Back" at bounding box center [545, 84] width 8 height 8
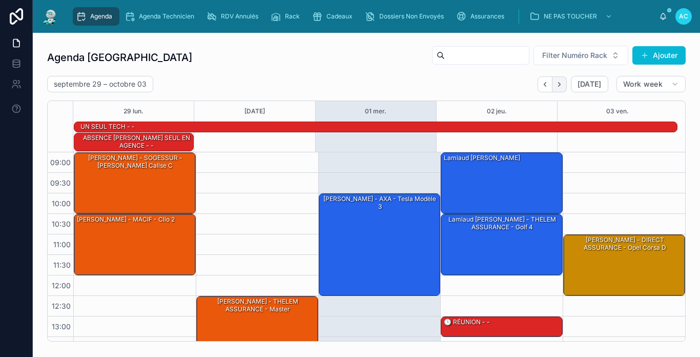
click at [556, 84] on icon "Next" at bounding box center [559, 84] width 8 height 8
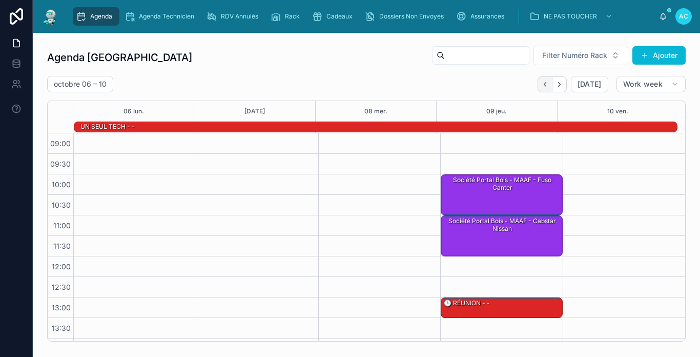
click at [544, 85] on icon "Back" at bounding box center [545, 84] width 2 height 4
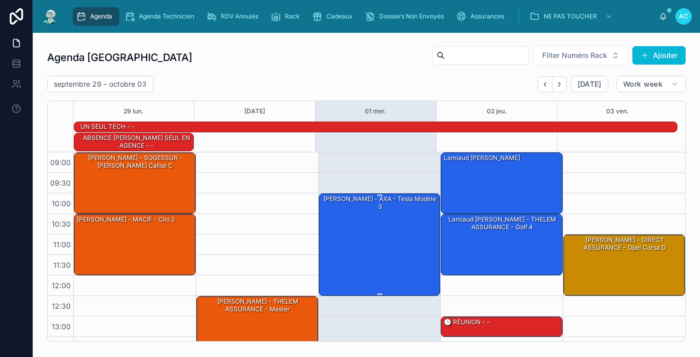
click at [366, 224] on div "[PERSON_NAME] - AXA - Tesla modèle 3" at bounding box center [380, 244] width 119 height 100
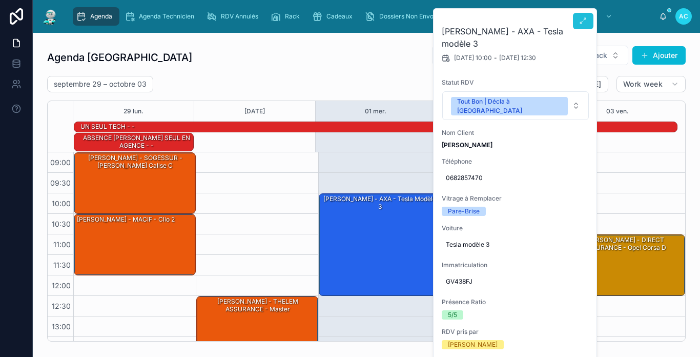
click at [589, 23] on button at bounding box center [583, 21] width 20 height 16
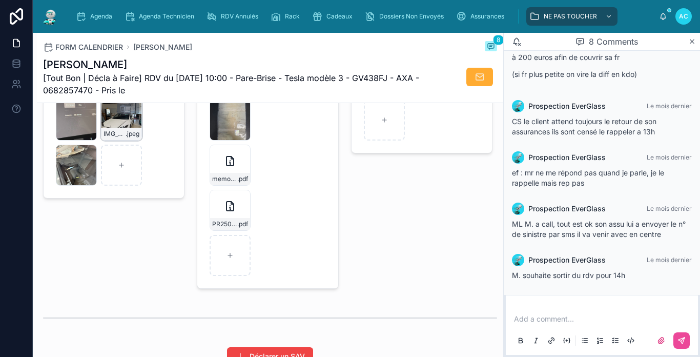
scroll to position [1481, 0]
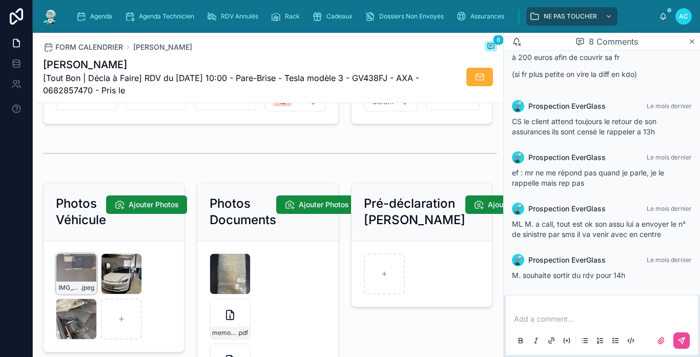
click at [66, 284] on div "IMG_5492 .jpeg" at bounding box center [76, 273] width 41 height 41
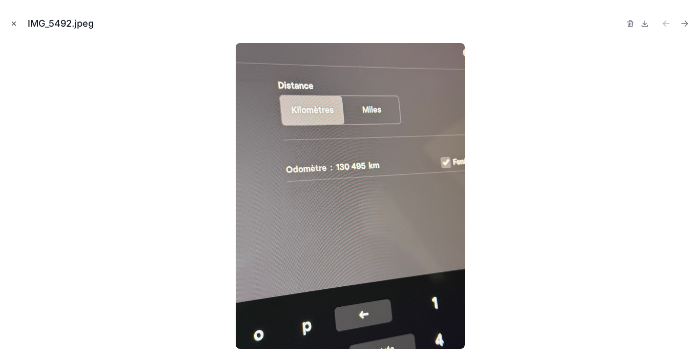
click at [10, 24] on icon "Close modal" at bounding box center [13, 23] width 7 height 7
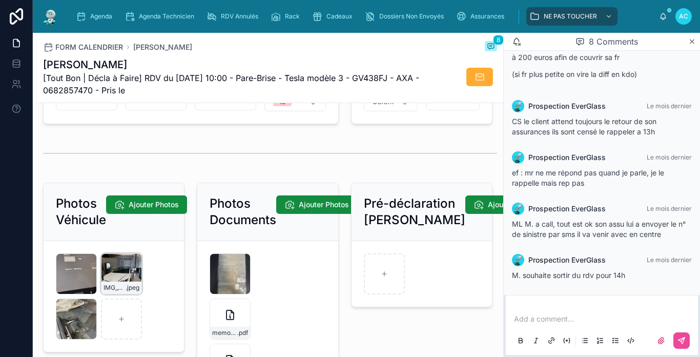
click at [116, 291] on span "IMG_5491" at bounding box center [114, 287] width 22 height 8
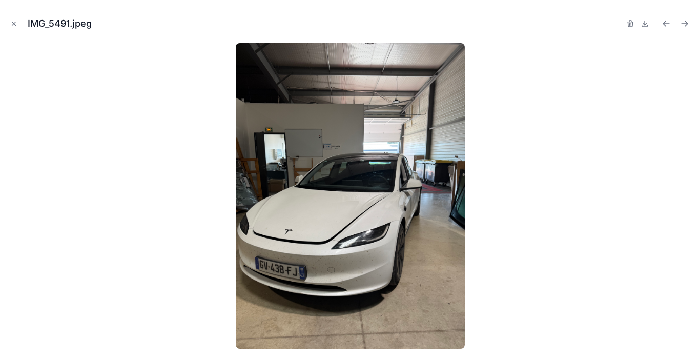
click at [116, 286] on div at bounding box center [349, 195] width 683 height 305
click at [14, 24] on icon "Close modal" at bounding box center [13, 23] width 7 height 7
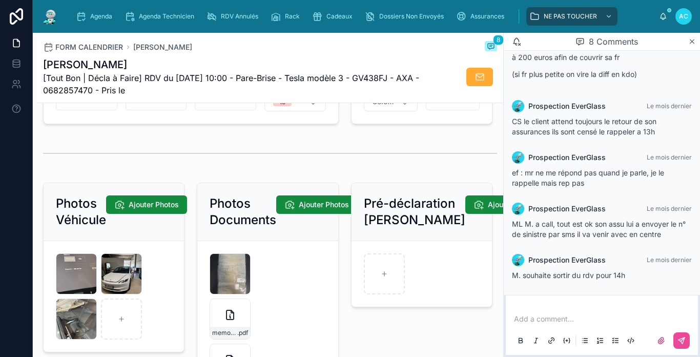
scroll to position [1635, 0]
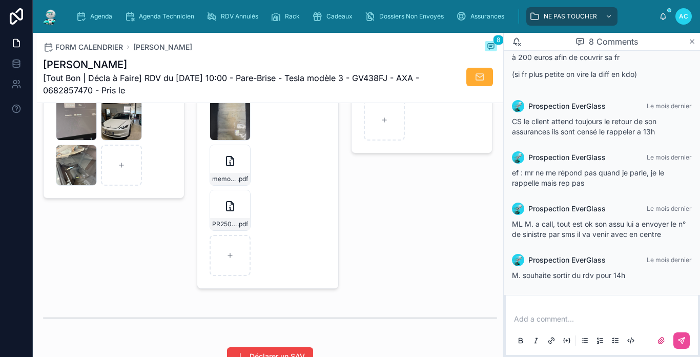
click at [693, 41] on icon at bounding box center [692, 41] width 8 height 8
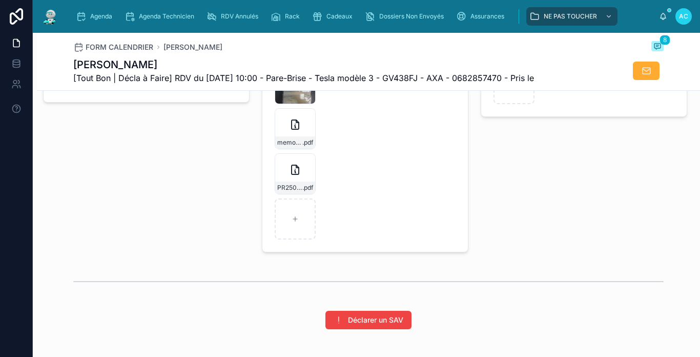
scroll to position [1598, 0]
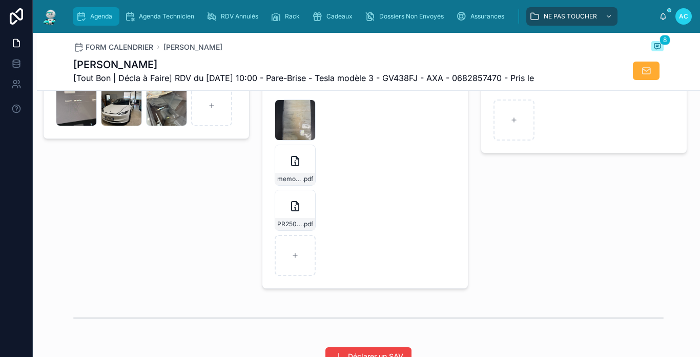
click at [85, 17] on icon "scrollable content" at bounding box center [81, 16] width 10 height 10
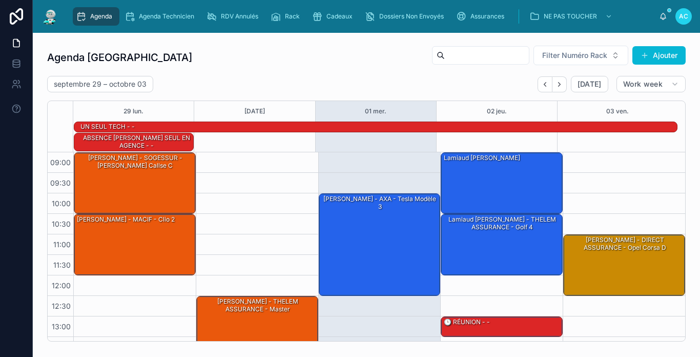
scroll to position [180, 0]
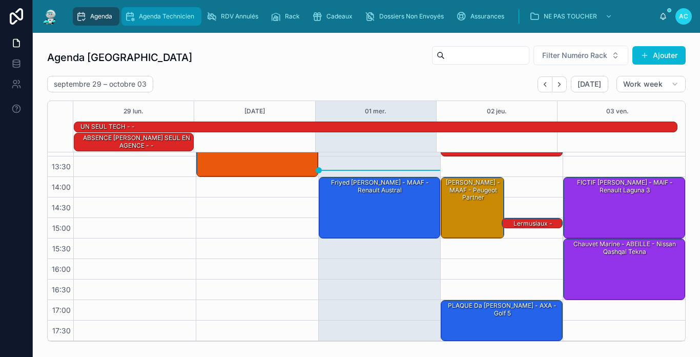
click at [151, 12] on div "Agenda Technicien" at bounding box center [161, 16] width 74 height 16
click at [100, 16] on span "Agenda" at bounding box center [101, 16] width 22 height 8
click at [92, 15] on span "Agenda" at bounding box center [101, 16] width 22 height 8
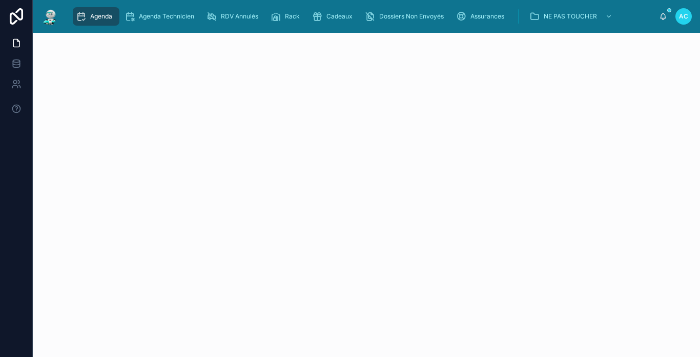
click at [75, 16] on link "Agenda" at bounding box center [96, 16] width 47 height 18
click at [178, 18] on span "Agenda Technicien" at bounding box center [166, 16] width 55 height 8
click at [486, 14] on span "Assurances" at bounding box center [487, 16] width 34 height 8
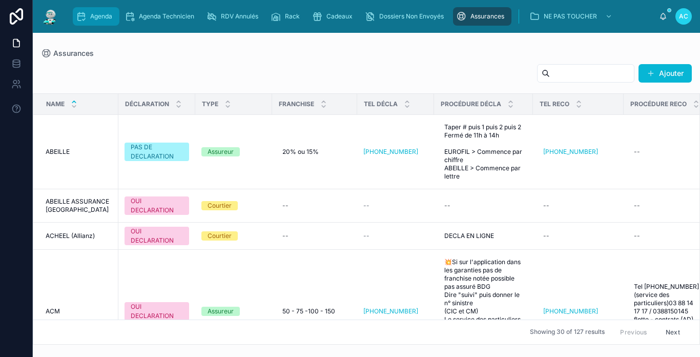
click at [113, 13] on div "Agenda" at bounding box center [96, 16] width 40 height 16
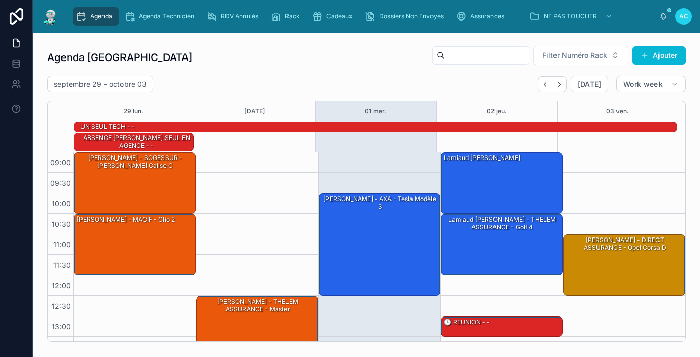
scroll to position [180, 0]
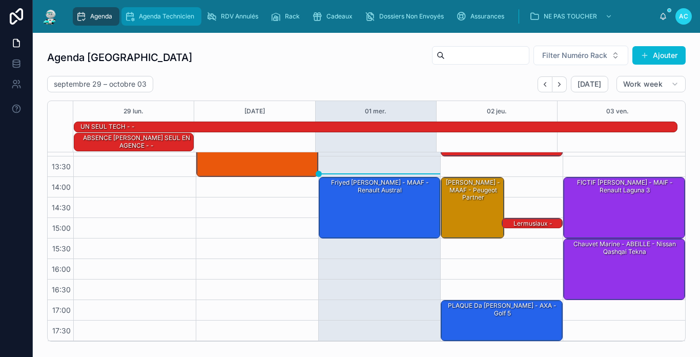
click at [173, 17] on span "Agenda Technicien" at bounding box center [166, 16] width 55 height 8
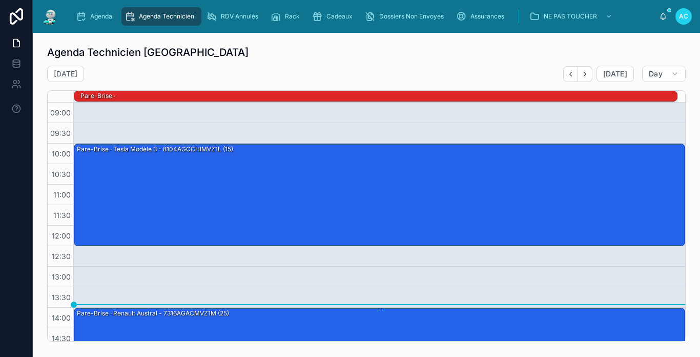
scroll to position [131, 0]
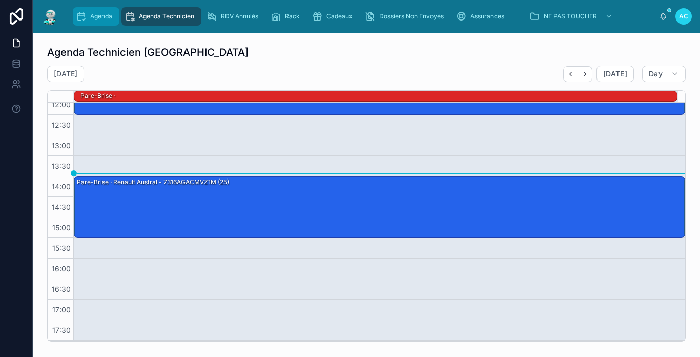
click at [94, 12] on span "Agenda" at bounding box center [101, 16] width 22 height 8
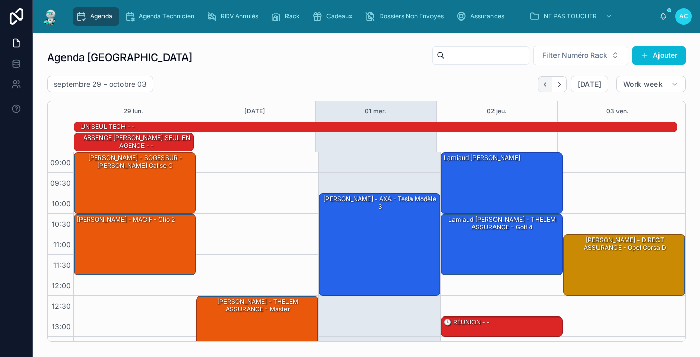
click at [541, 86] on icon "Back" at bounding box center [545, 84] width 8 height 8
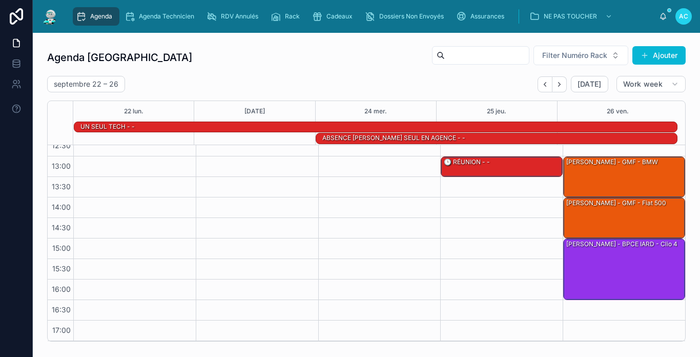
scroll to position [173, 0]
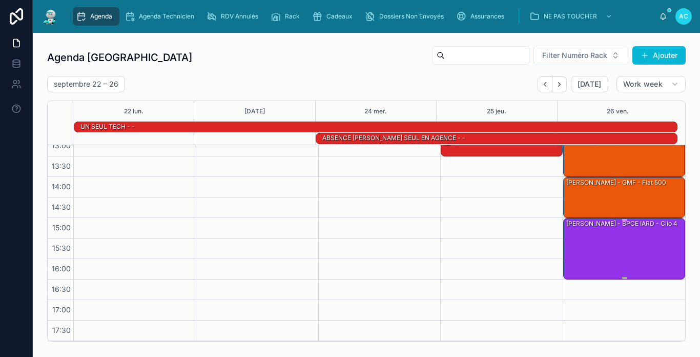
click at [610, 254] on div "[PERSON_NAME] - BPCE IARD - Clio 4" at bounding box center [624, 247] width 119 height 59
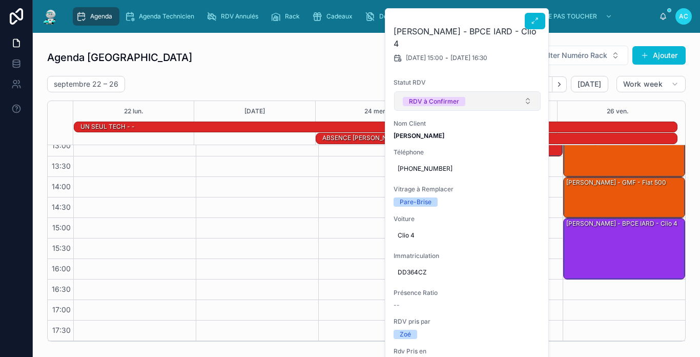
click at [498, 91] on button "RDV à Confirmer" at bounding box center [467, 100] width 147 height 19
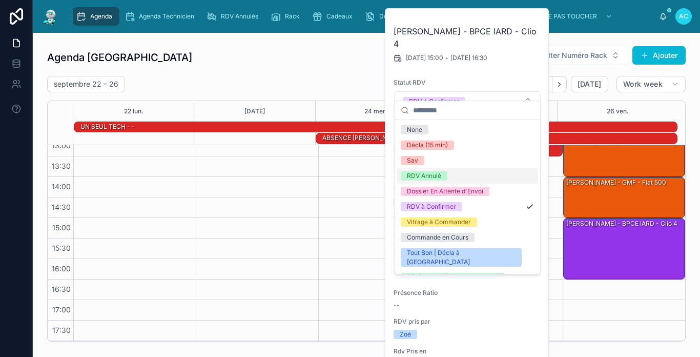
click at [429, 169] on div "RDV Annulé" at bounding box center [467, 175] width 141 height 15
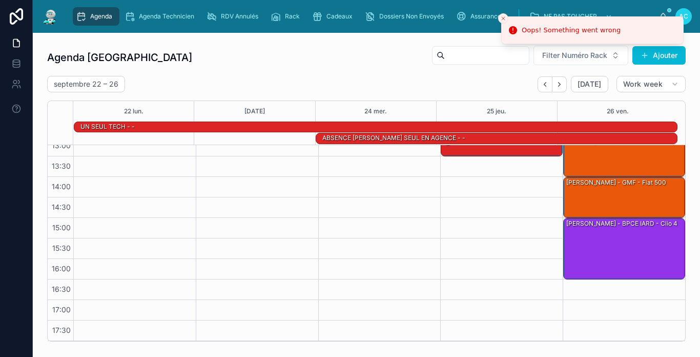
click at [474, 59] on input "text" at bounding box center [487, 55] width 84 height 14
click at [659, 255] on div "[PERSON_NAME] - BPCE IARD - Clio 4" at bounding box center [624, 247] width 119 height 59
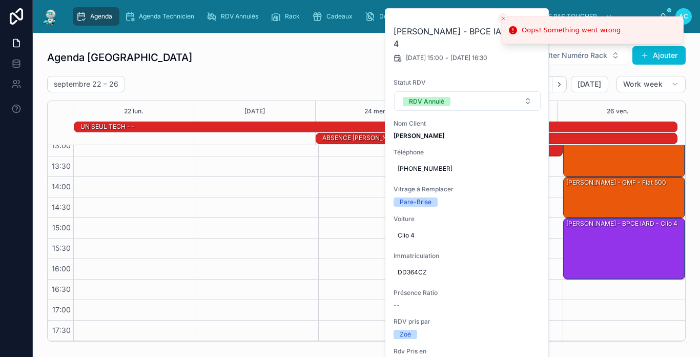
click at [313, 54] on div "Agenda Carcassonne Filter Numéro Rack Ajouter" at bounding box center [366, 57] width 638 height 25
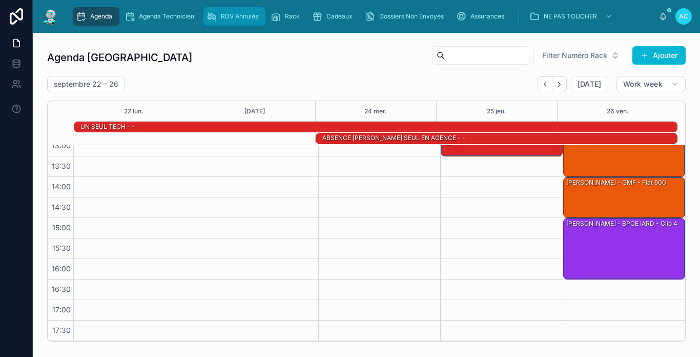
click at [240, 12] on div "RDV Annulés" at bounding box center [234, 16] width 56 height 16
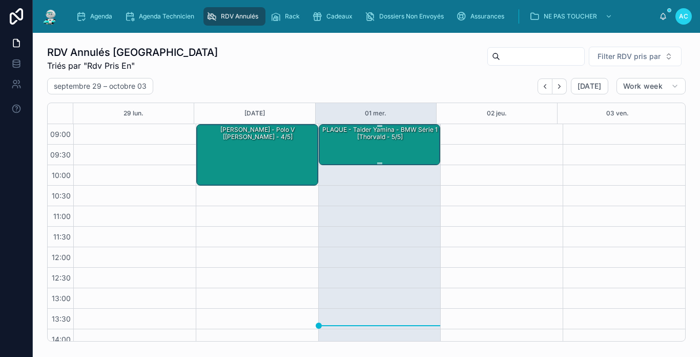
click at [388, 150] on div "PLAQUE - Taider Yamina - BMW série 1 [Thorvald - 5/5]" at bounding box center [380, 143] width 119 height 39
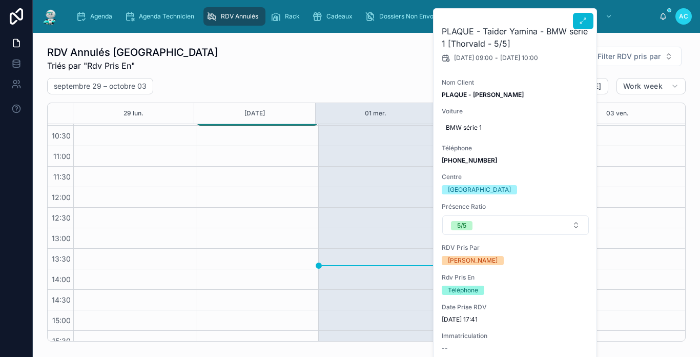
scroll to position [152, 0]
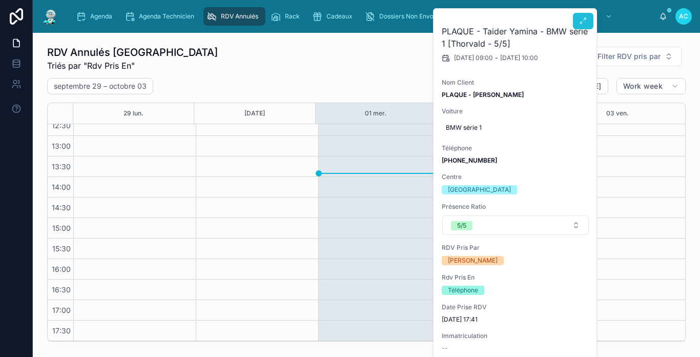
click at [586, 24] on icon at bounding box center [583, 21] width 8 height 8
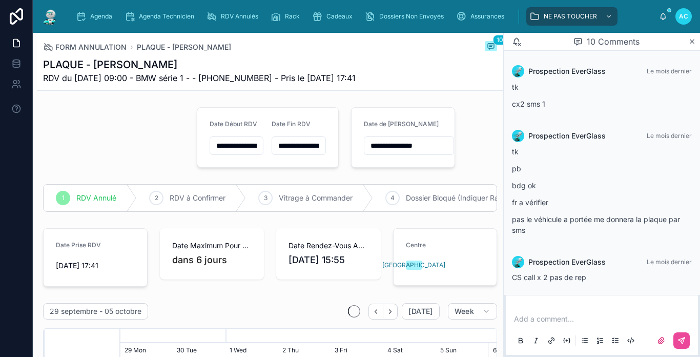
scroll to position [640, 0]
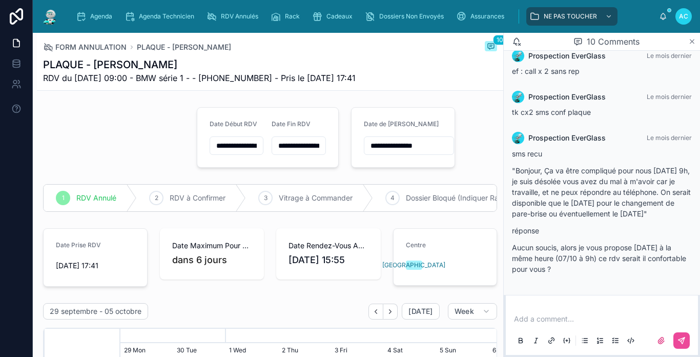
click at [692, 41] on icon at bounding box center [692, 41] width 4 height 4
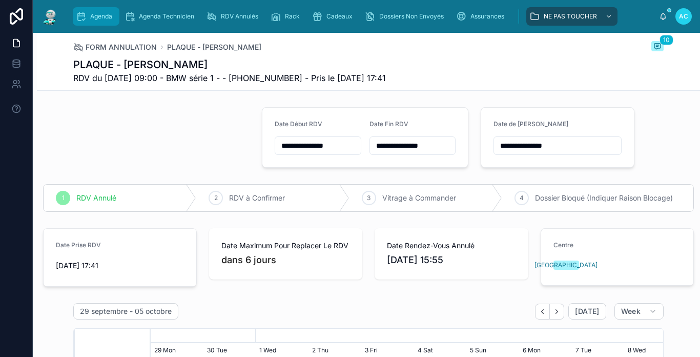
click at [88, 20] on div "Agenda" at bounding box center [96, 16] width 40 height 16
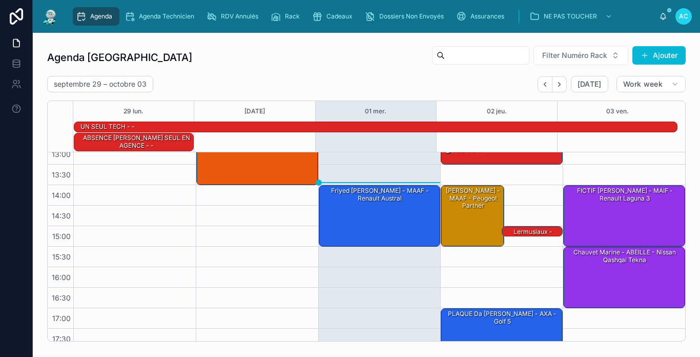
scroll to position [180, 0]
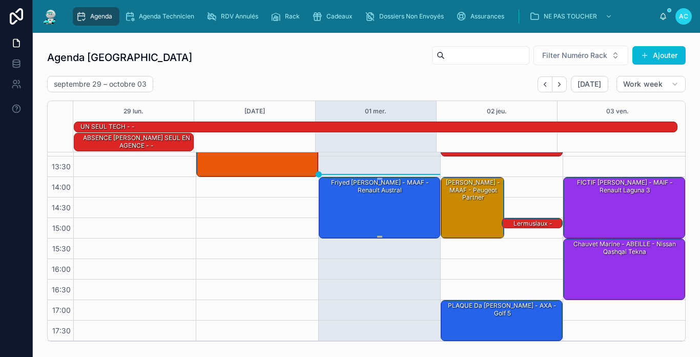
click at [357, 206] on div "Friyed [PERSON_NAME] - MAAF - Renault austral" at bounding box center [380, 206] width 119 height 59
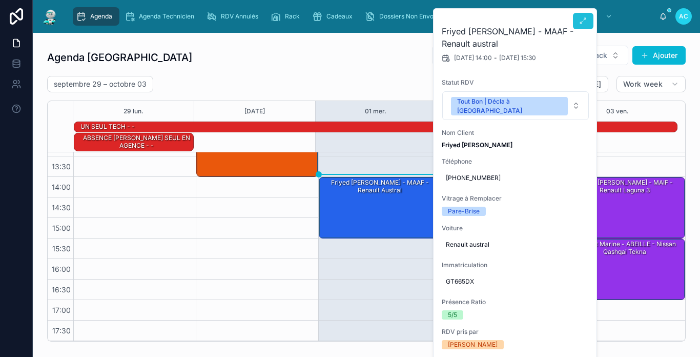
click at [584, 25] on button at bounding box center [583, 21] width 20 height 16
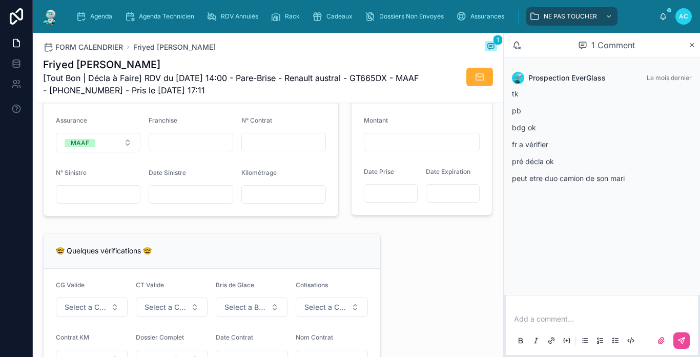
scroll to position [717, 0]
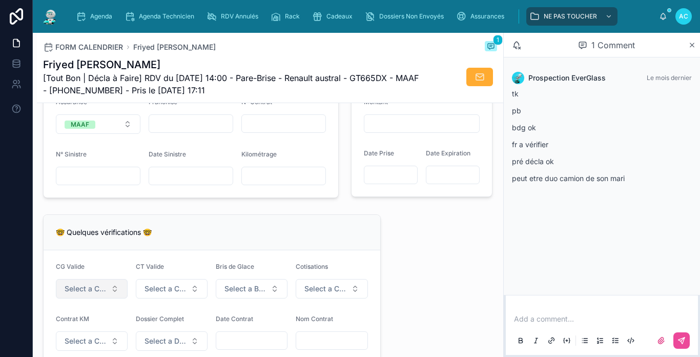
click at [95, 294] on span "Select a CG Valide" at bounding box center [86, 288] width 42 height 10
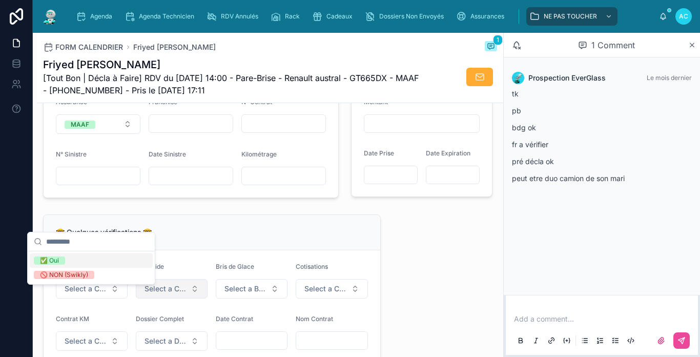
click at [177, 294] on span "Select a CT À Jour & Sans BDG" at bounding box center [165, 288] width 42 height 10
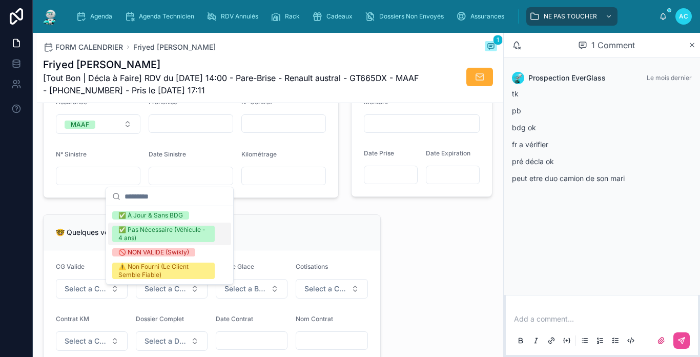
click at [166, 233] on div "✅ Pas Nécessaire (Véhicule - 4 ans)" at bounding box center [163, 233] width 90 height 16
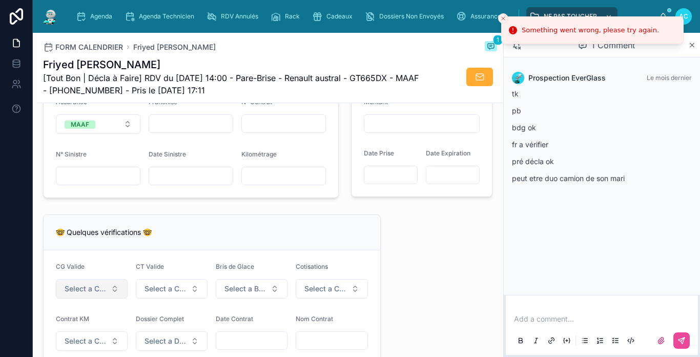
click at [98, 294] on span "Select a CG Valide" at bounding box center [86, 288] width 42 height 10
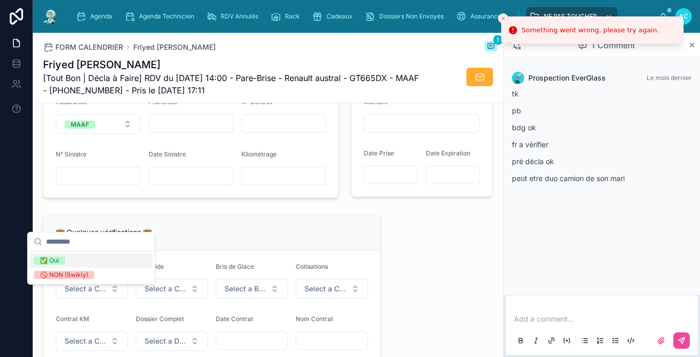
click at [95, 265] on div "✅ Oui" at bounding box center [91, 260] width 123 height 14
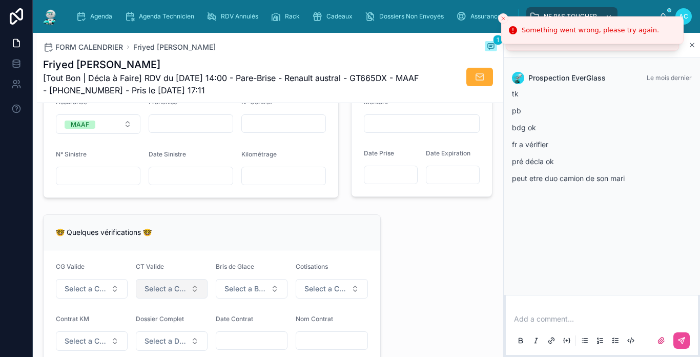
click at [161, 294] on span "Select a CT À Jour & Sans BDG" at bounding box center [165, 288] width 42 height 10
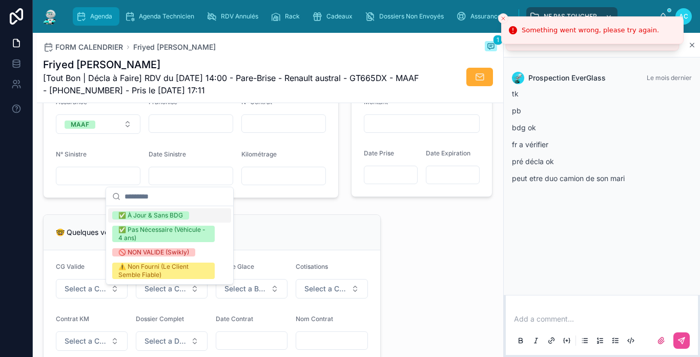
click at [101, 15] on span "Agenda" at bounding box center [101, 16] width 22 height 8
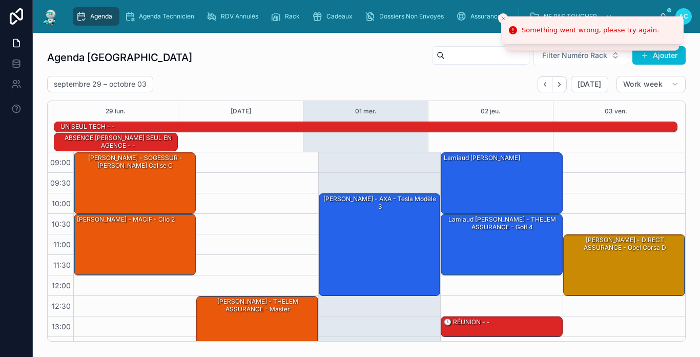
scroll to position [180, 0]
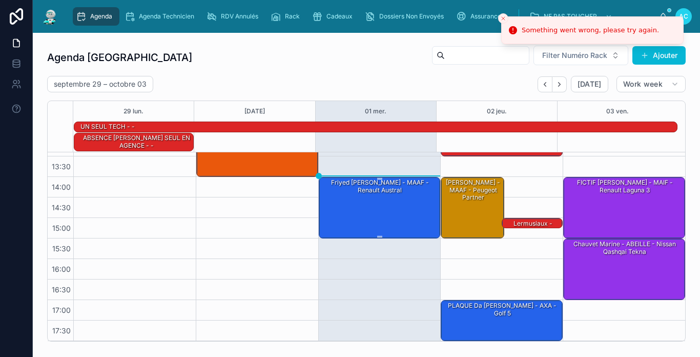
click at [385, 205] on div "Friyed [PERSON_NAME] - MAAF - Renault austral" at bounding box center [380, 206] width 119 height 59
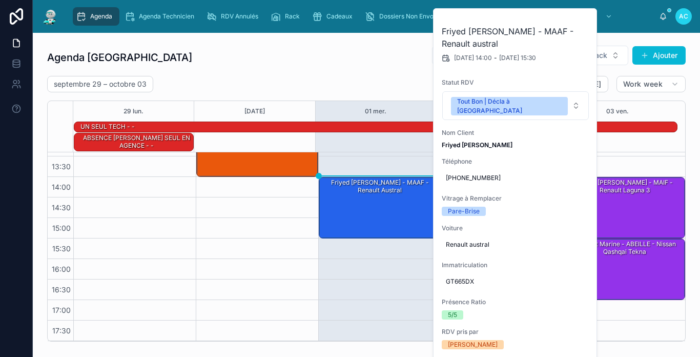
click at [352, 43] on div "Agenda Carcassonne Filter Numéro Rack Ajouter [DATE] – [DATE] [DATE] Work week …" at bounding box center [366, 193] width 651 height 304
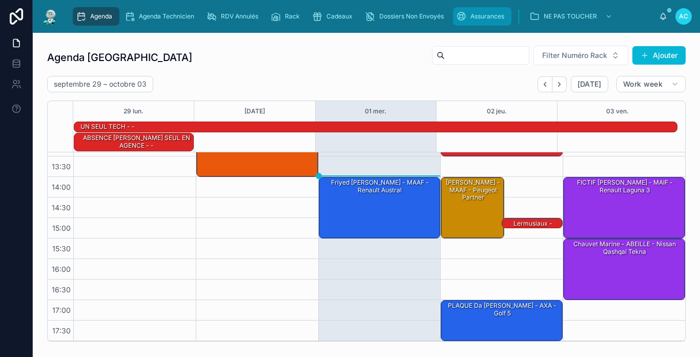
click at [476, 17] on span "Assurances" at bounding box center [487, 16] width 34 height 8
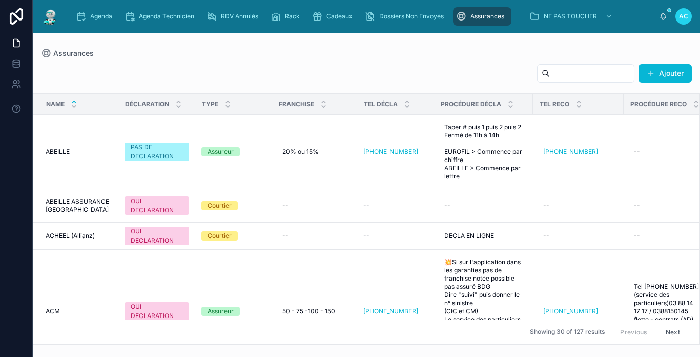
click at [550, 77] on input "text" at bounding box center [592, 73] width 84 height 14
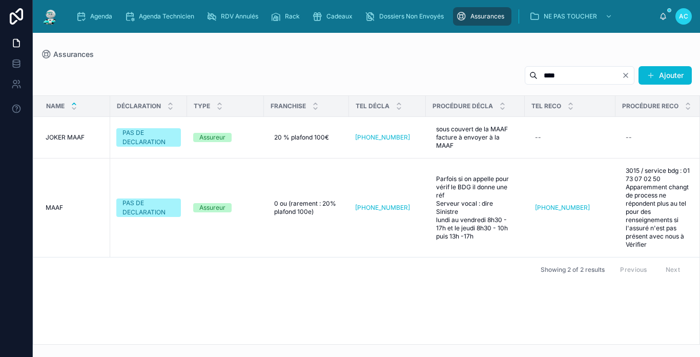
type input "****"
click at [100, 13] on span "Agenda" at bounding box center [101, 16] width 22 height 8
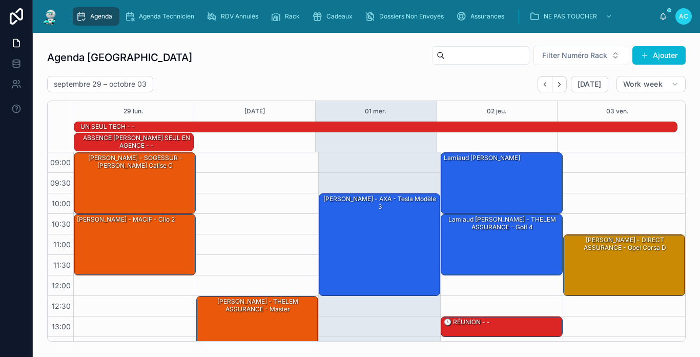
scroll to position [180, 0]
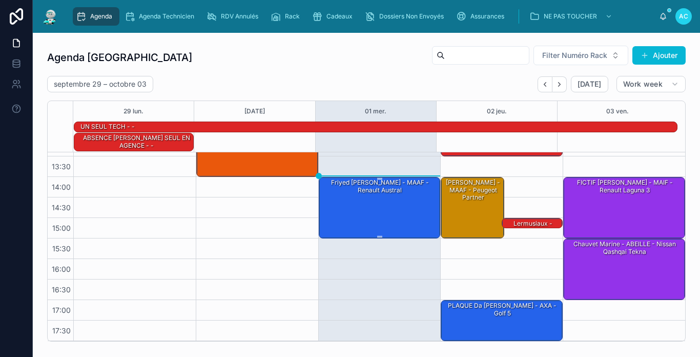
click at [382, 205] on div "Friyed [PERSON_NAME] - MAAF - Renault austral" at bounding box center [380, 206] width 119 height 59
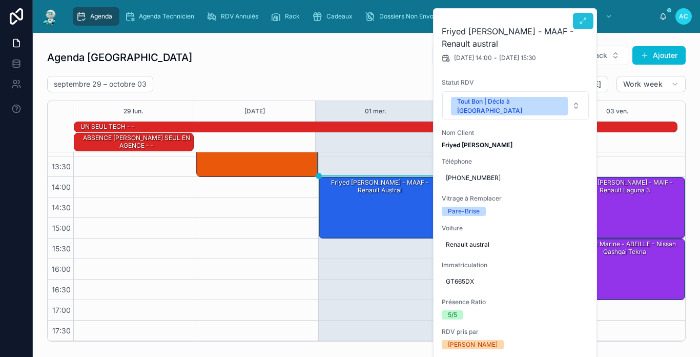
click at [581, 22] on icon at bounding box center [583, 21] width 8 height 8
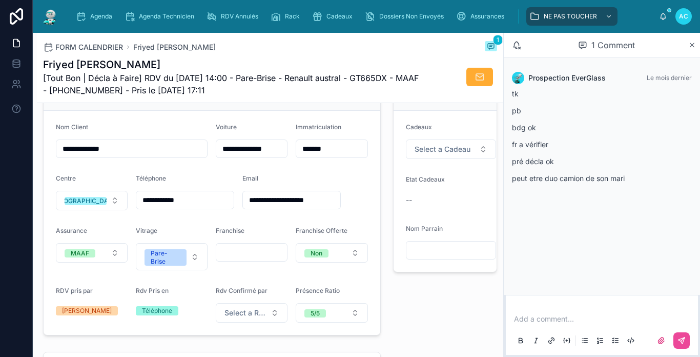
scroll to position [256, 0]
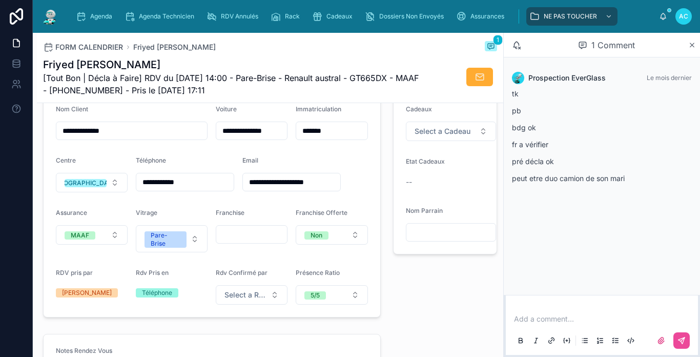
click at [274, 135] on input "**********" at bounding box center [251, 130] width 71 height 14
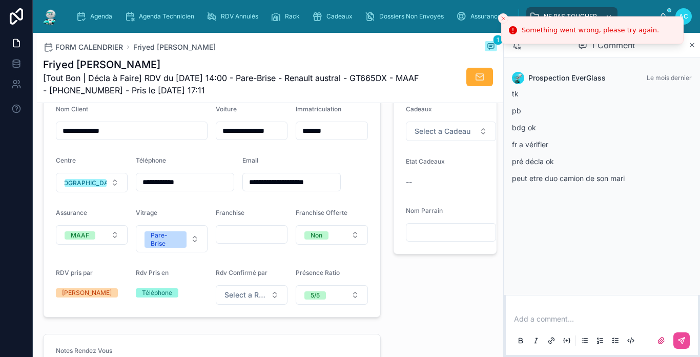
click at [191, 136] on input "**********" at bounding box center [131, 130] width 151 height 14
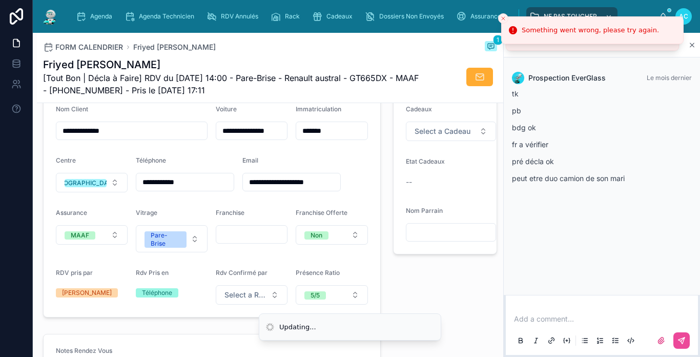
type input "**********"
click at [262, 111] on form "**********" at bounding box center [212, 205] width 337 height 224
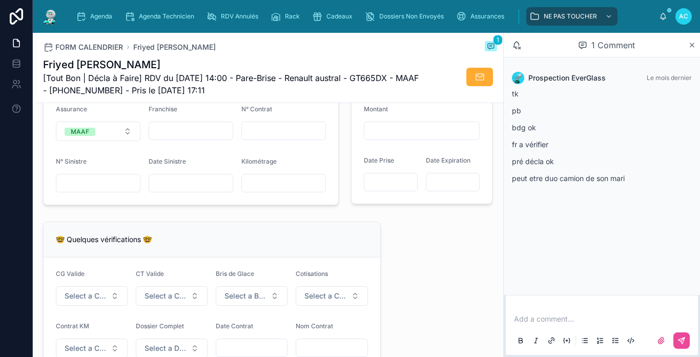
scroll to position [717, 0]
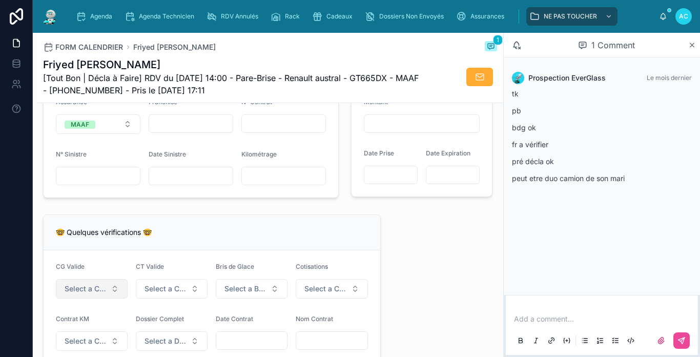
click at [84, 294] on span "Select a CG Valide" at bounding box center [86, 288] width 42 height 10
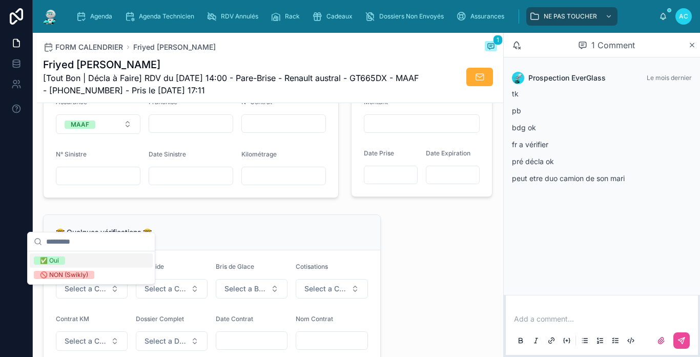
click at [88, 260] on div "✅ Oui" at bounding box center [91, 260] width 123 height 14
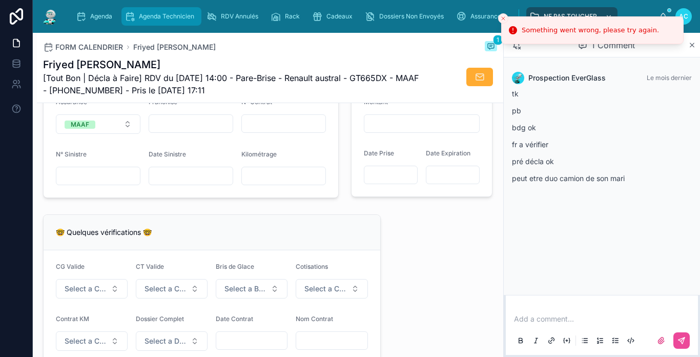
click at [191, 17] on span "Agenda Technicien" at bounding box center [166, 16] width 55 height 8
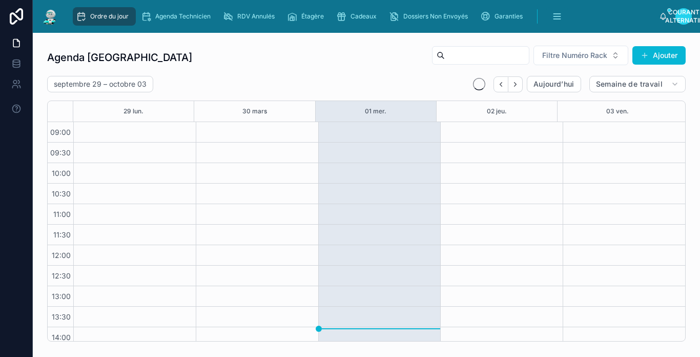
scroll to position [150, 0]
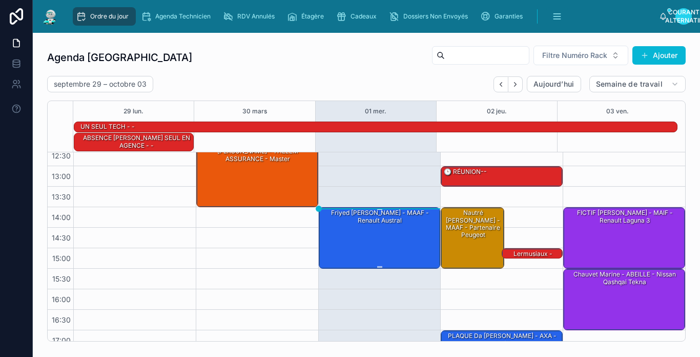
click at [376, 231] on div "Friyed [PERSON_NAME] - MAAF - Renault austral" at bounding box center [380, 236] width 119 height 59
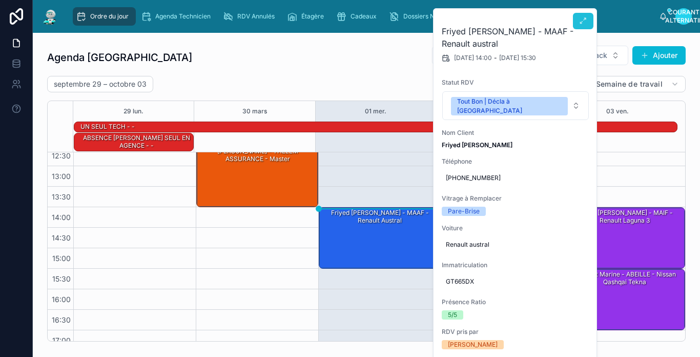
click at [580, 20] on icon at bounding box center [583, 21] width 8 height 8
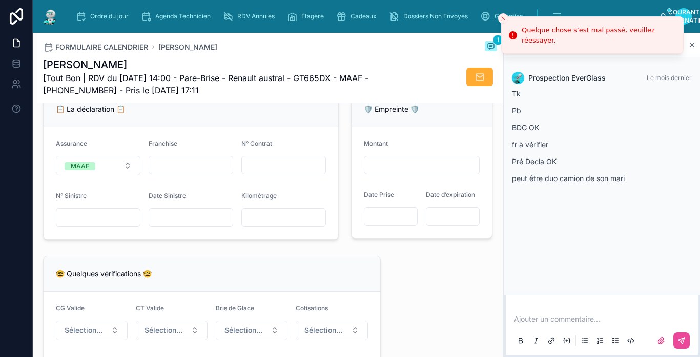
scroll to position [768, 0]
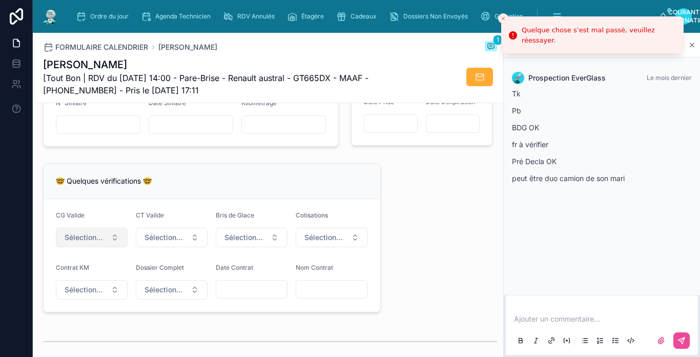
click at [103, 242] on span "Sélectionnez un CG Valide" at bounding box center [86, 237] width 42 height 10
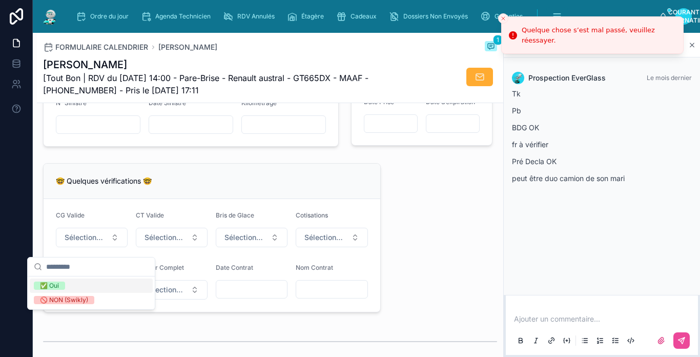
click at [79, 285] on div "✅ Oui" at bounding box center [91, 285] width 123 height 14
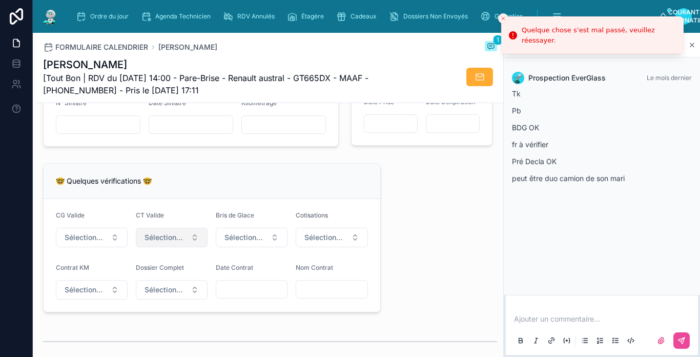
click at [169, 241] on span "Sélectionnez un CT À Jour & Sans BDG" at bounding box center [165, 237] width 42 height 10
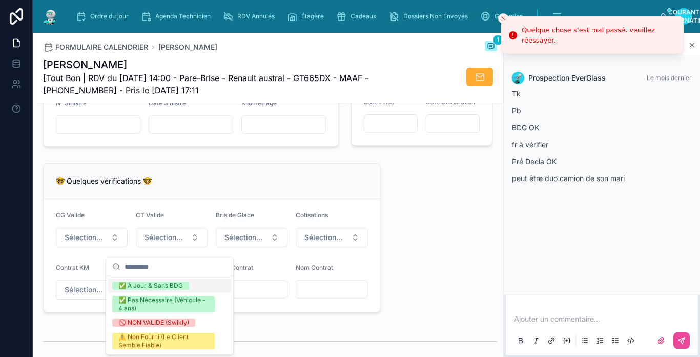
click at [167, 286] on div "✅ À Jour & Sans BDG" at bounding box center [150, 285] width 65 height 8
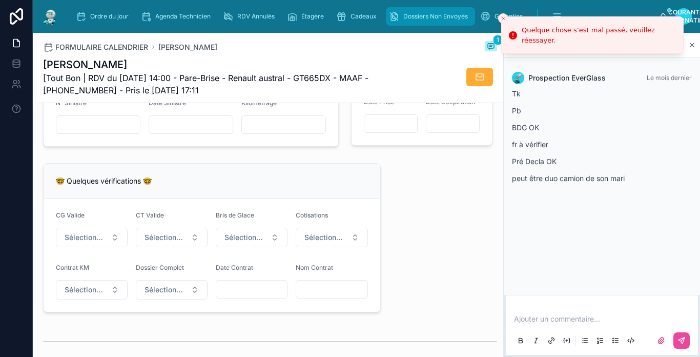
click at [443, 11] on div "Dossiers Non Envoyés" at bounding box center [430, 16] width 83 height 16
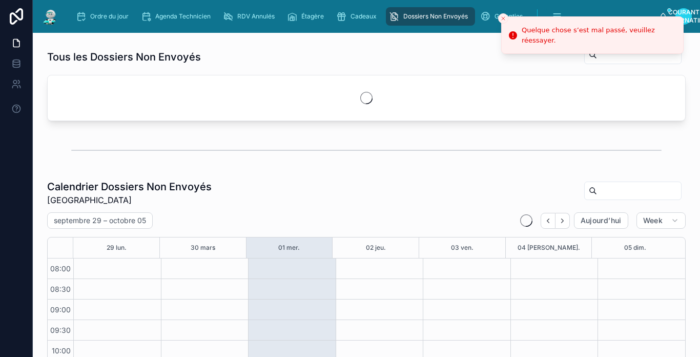
scroll to position [234, 0]
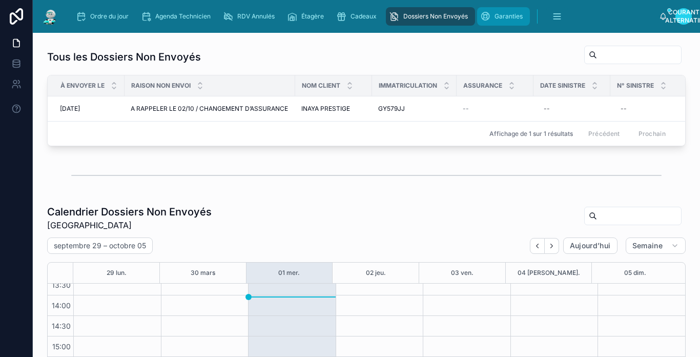
click at [500, 13] on span "Garanties" at bounding box center [508, 16] width 28 height 8
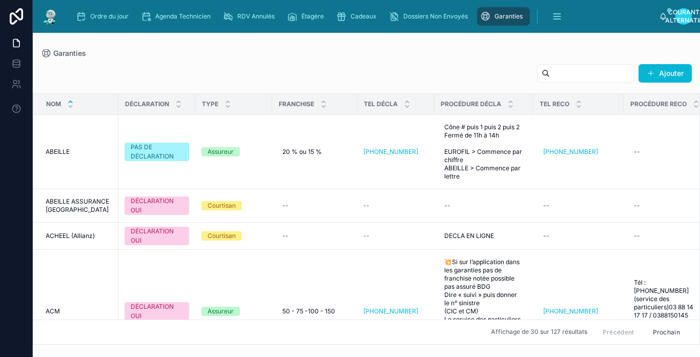
click at [556, 75] on input "text" at bounding box center [592, 73] width 84 height 14
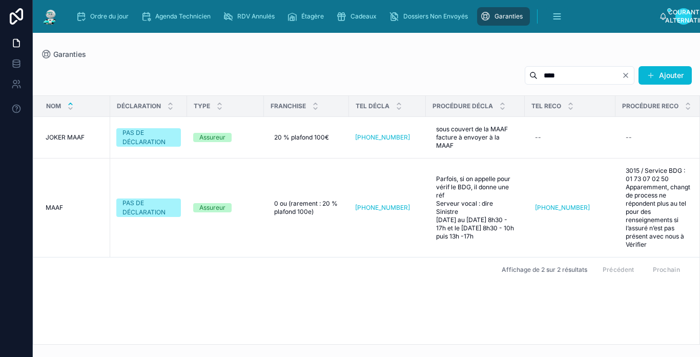
type input "****"
click at [399, 168] on td "[PHONE_NUMBER]" at bounding box center [387, 207] width 77 height 99
click at [110, 12] on div "Ordre du jour" at bounding box center [104, 16] width 57 height 16
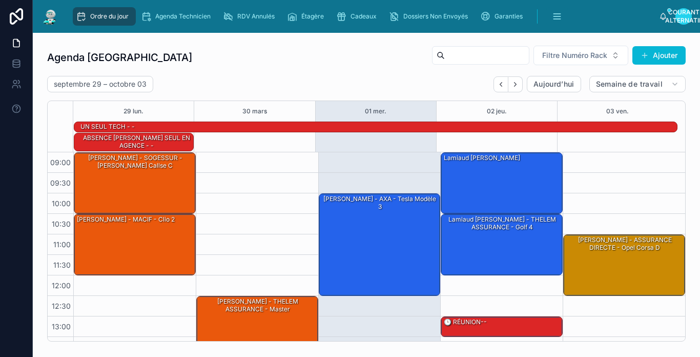
scroll to position [180, 0]
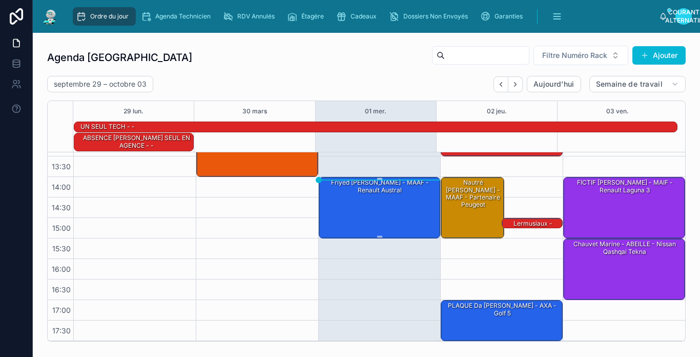
click at [371, 196] on div "Friyed [PERSON_NAME] - MAAF - Renault austral" at bounding box center [380, 206] width 119 height 59
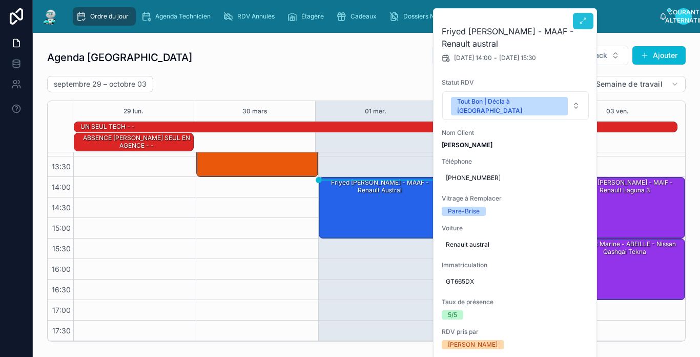
click at [587, 21] on icon at bounding box center [583, 21] width 8 height 8
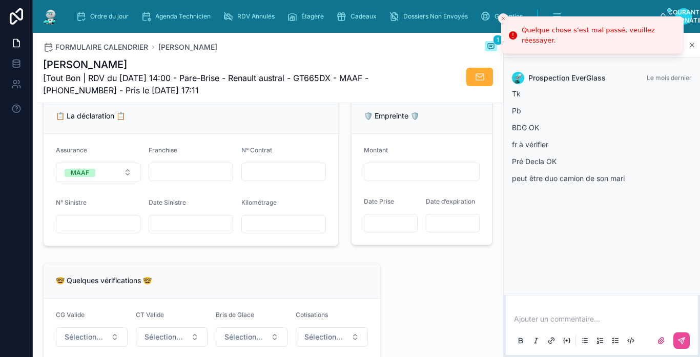
scroll to position [717, 0]
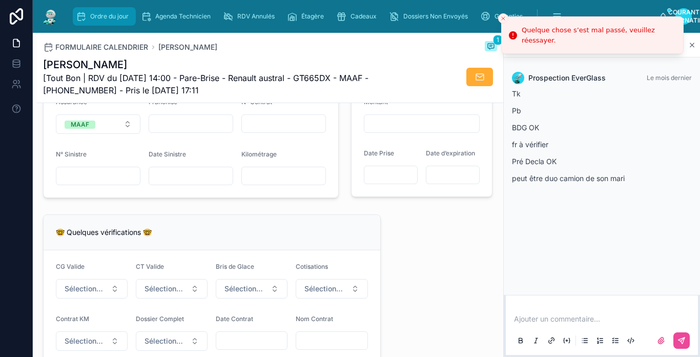
click at [85, 17] on icon "contenu défilant" at bounding box center [81, 16] width 10 height 10
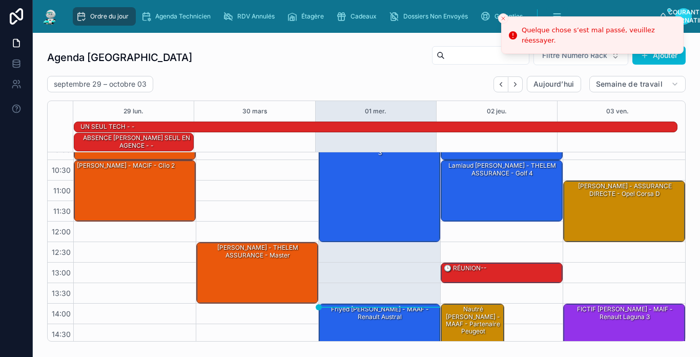
scroll to position [102, 0]
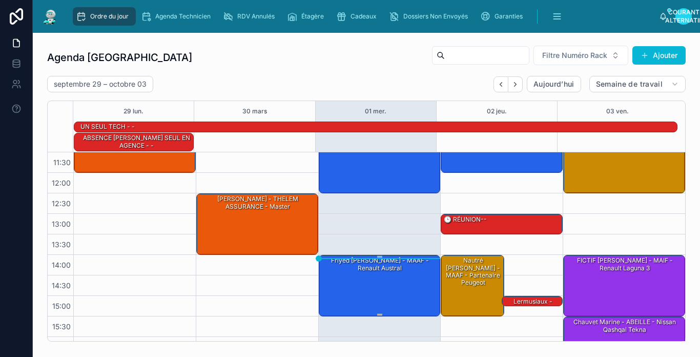
click at [361, 279] on div "Friyed [PERSON_NAME] - MAAF - Renault austral" at bounding box center [380, 284] width 119 height 59
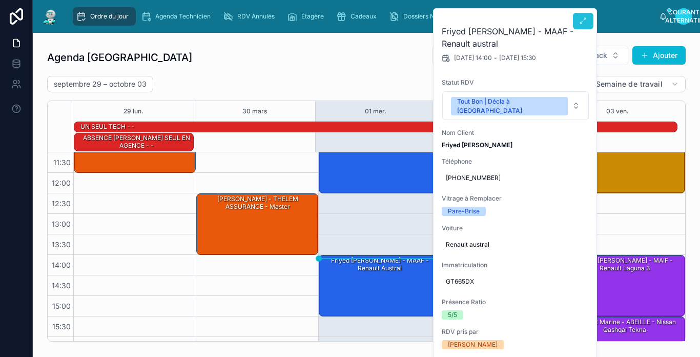
click at [586, 24] on icon at bounding box center [583, 21] width 8 height 8
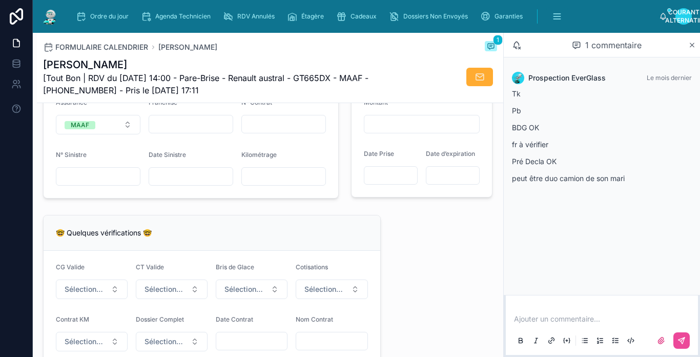
scroll to position [717, 0]
click at [191, 127] on input "text" at bounding box center [191, 123] width 84 height 14
click at [270, 128] on input "text" at bounding box center [284, 123] width 84 height 14
click at [223, 118] on div "Franchise" at bounding box center [191, 116] width 85 height 36
click at [278, 130] on input "****" at bounding box center [284, 123] width 84 height 14
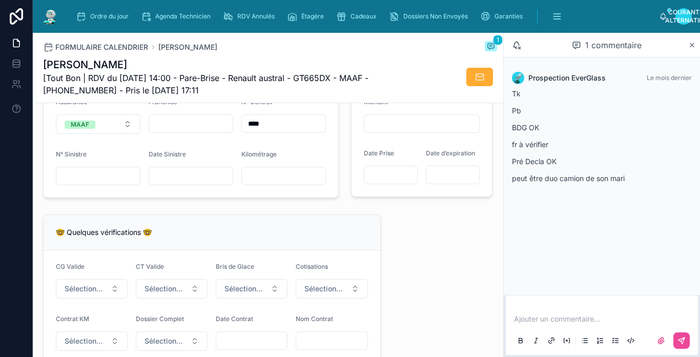
click at [307, 129] on input "****" at bounding box center [284, 123] width 84 height 14
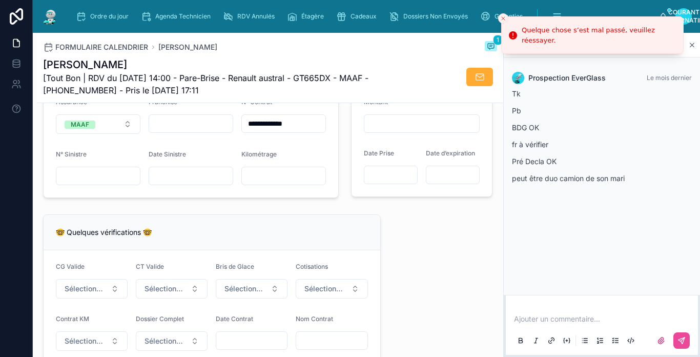
type input "**********"
click at [171, 131] on input "text" at bounding box center [191, 123] width 84 height 14
click at [121, 185] on div at bounding box center [98, 175] width 85 height 18
click at [114, 298] on button "Sélectionnez un CG Valide" at bounding box center [92, 288] width 72 height 19
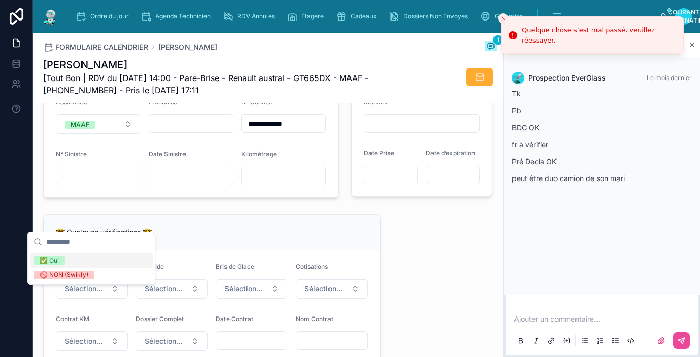
click at [98, 262] on div "✅ Oui" at bounding box center [91, 260] width 123 height 14
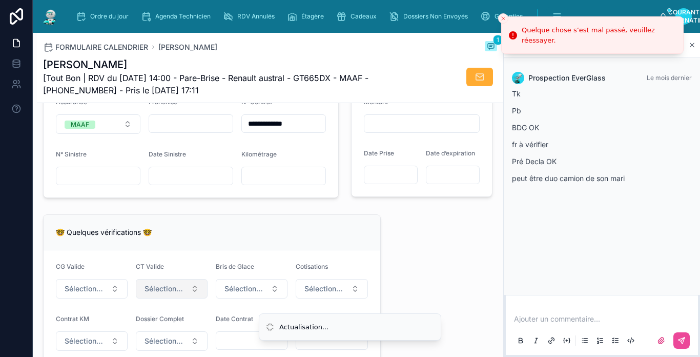
click at [184, 294] on button "Sélectionnez un CT À Jour & Sans BDG" at bounding box center [172, 288] width 72 height 19
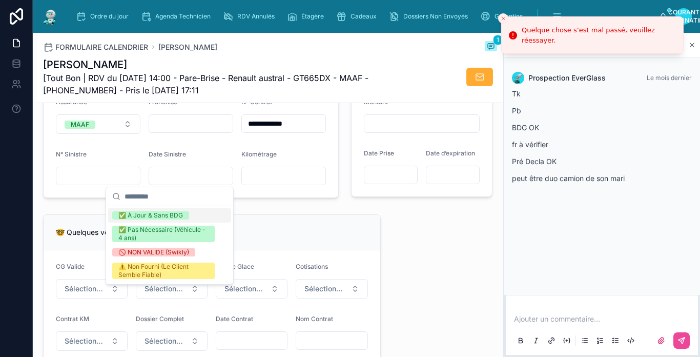
click at [172, 218] on div "✅ À Jour & Sans BDG" at bounding box center [150, 215] width 65 height 8
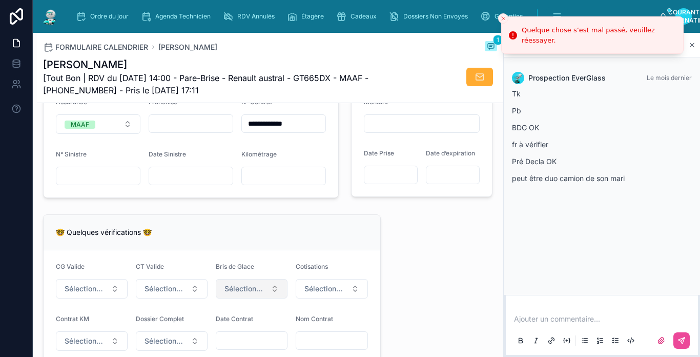
click at [249, 294] on span "Sélectionnez un Bris de Glace" at bounding box center [245, 288] width 42 height 10
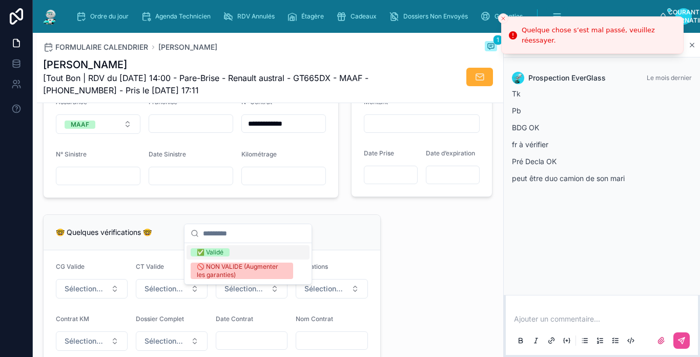
click at [236, 249] on div "✅ Validé" at bounding box center [247, 252] width 123 height 14
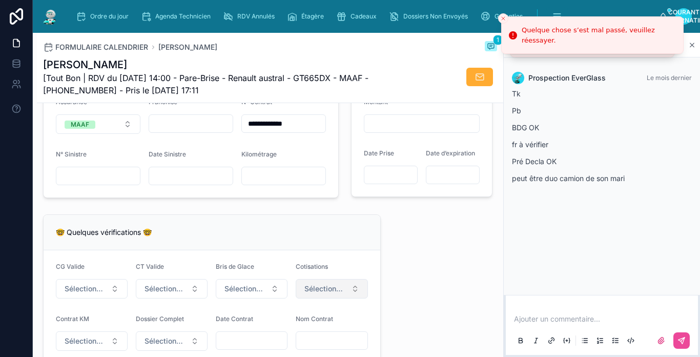
click at [321, 294] on span "Sélectionnez une cotisation à jour" at bounding box center [325, 288] width 42 height 10
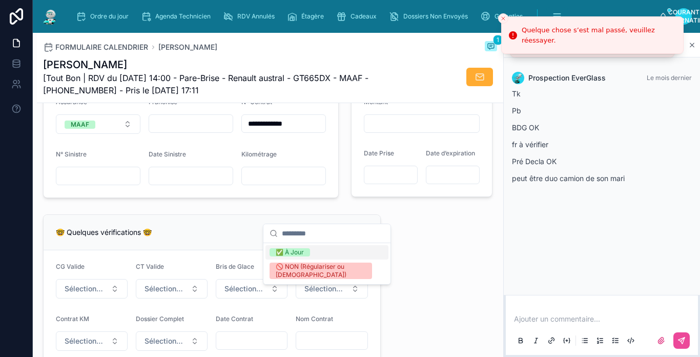
click at [295, 255] on div "✅ À Jour" at bounding box center [290, 252] width 28 height 8
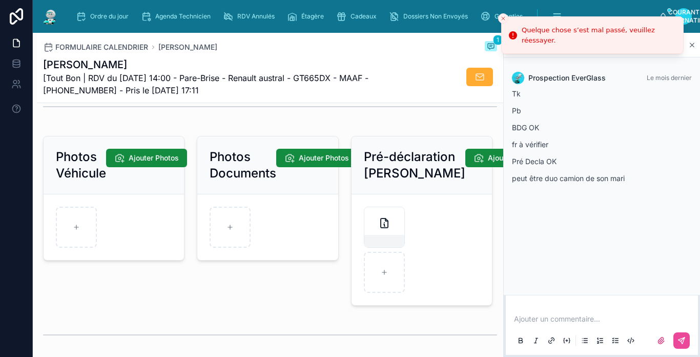
scroll to position [1383, 0]
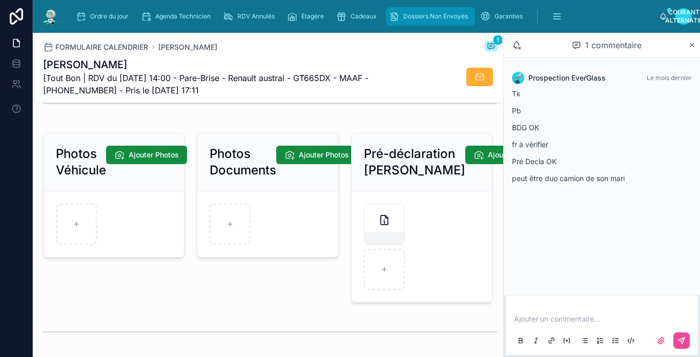
click at [441, 12] on div "Dossiers Non Envoyés" at bounding box center [430, 16] width 83 height 16
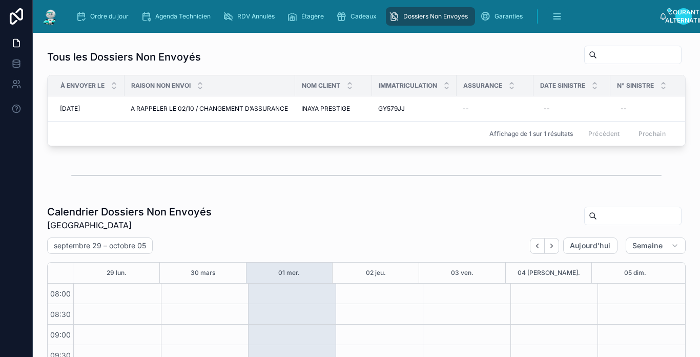
scroll to position [234, 0]
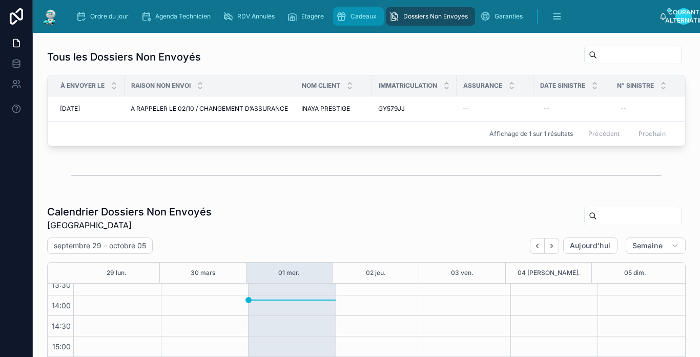
click at [350, 13] on span "Cadeaux" at bounding box center [363, 16] width 26 height 8
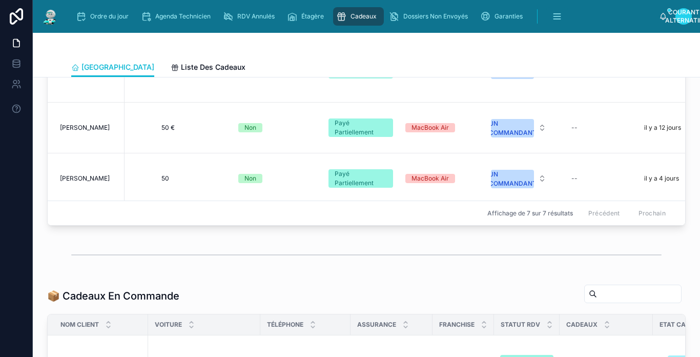
scroll to position [214, 123]
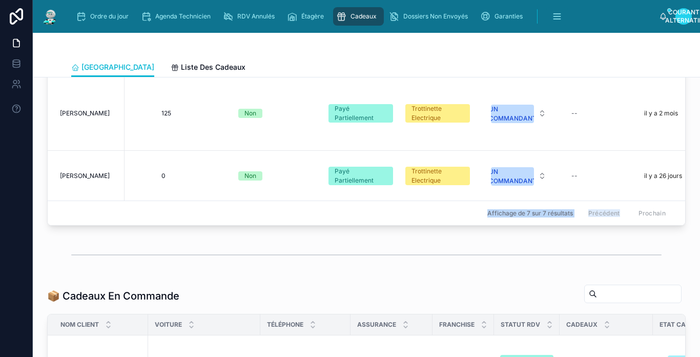
drag, startPoint x: 365, startPoint y: 224, endPoint x: 481, endPoint y: 238, distance: 116.6
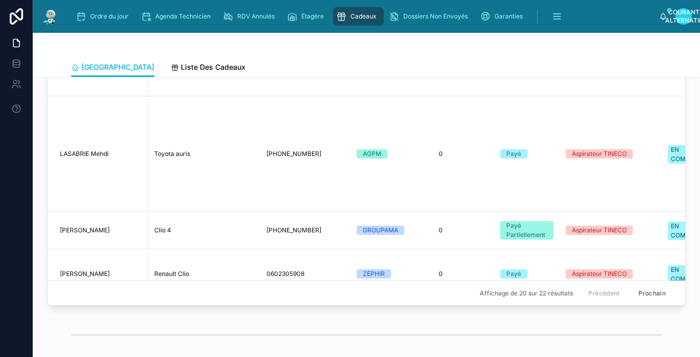
scroll to position [768, 0]
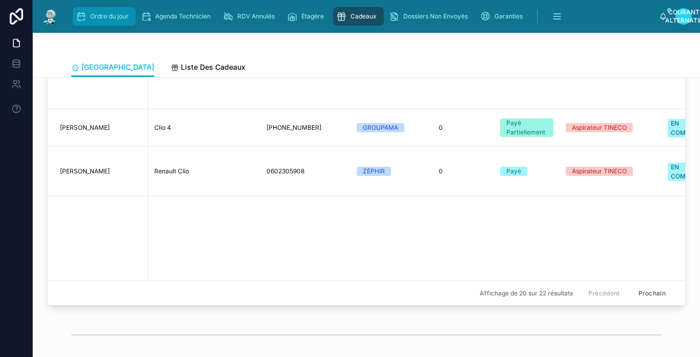
click at [90, 19] on span "Ordre du jour" at bounding box center [109, 16] width 38 height 8
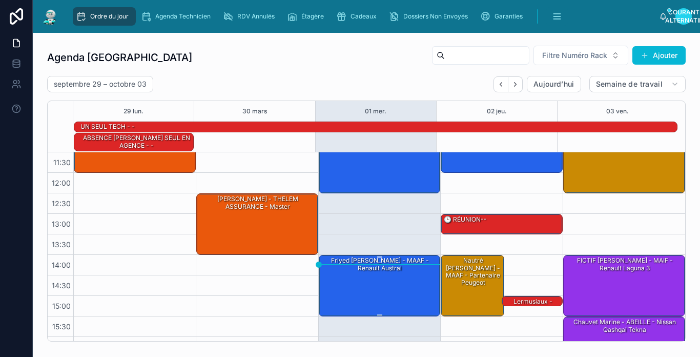
scroll to position [180, 0]
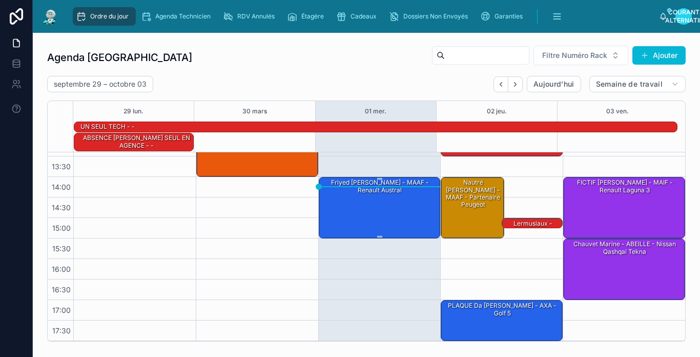
click at [341, 195] on div "Friyed [PERSON_NAME] - MAAF - Renault austral" at bounding box center [380, 186] width 119 height 18
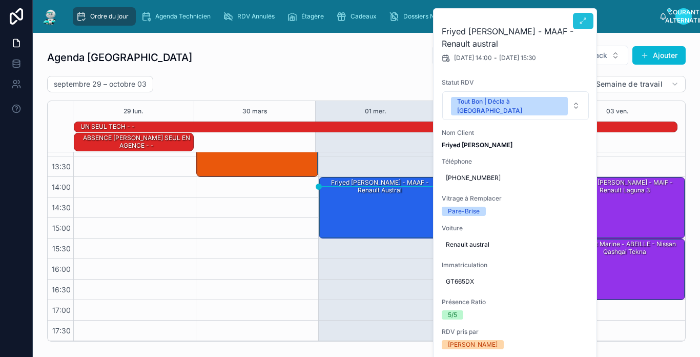
click at [579, 25] on icon at bounding box center [583, 21] width 8 height 8
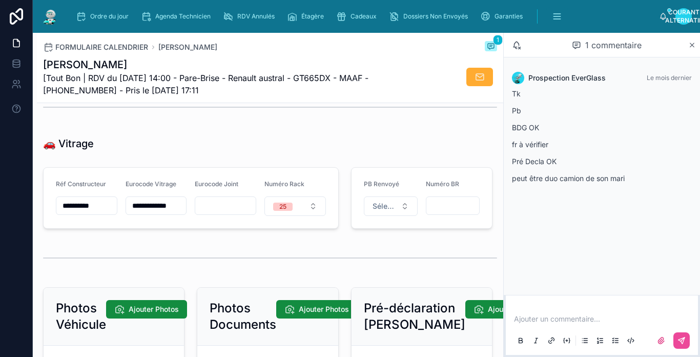
scroll to position [1230, 0]
click at [150, 210] on input "**********" at bounding box center [156, 205] width 60 height 14
